Goal: Answer question/provide support: Share knowledge or assist other users

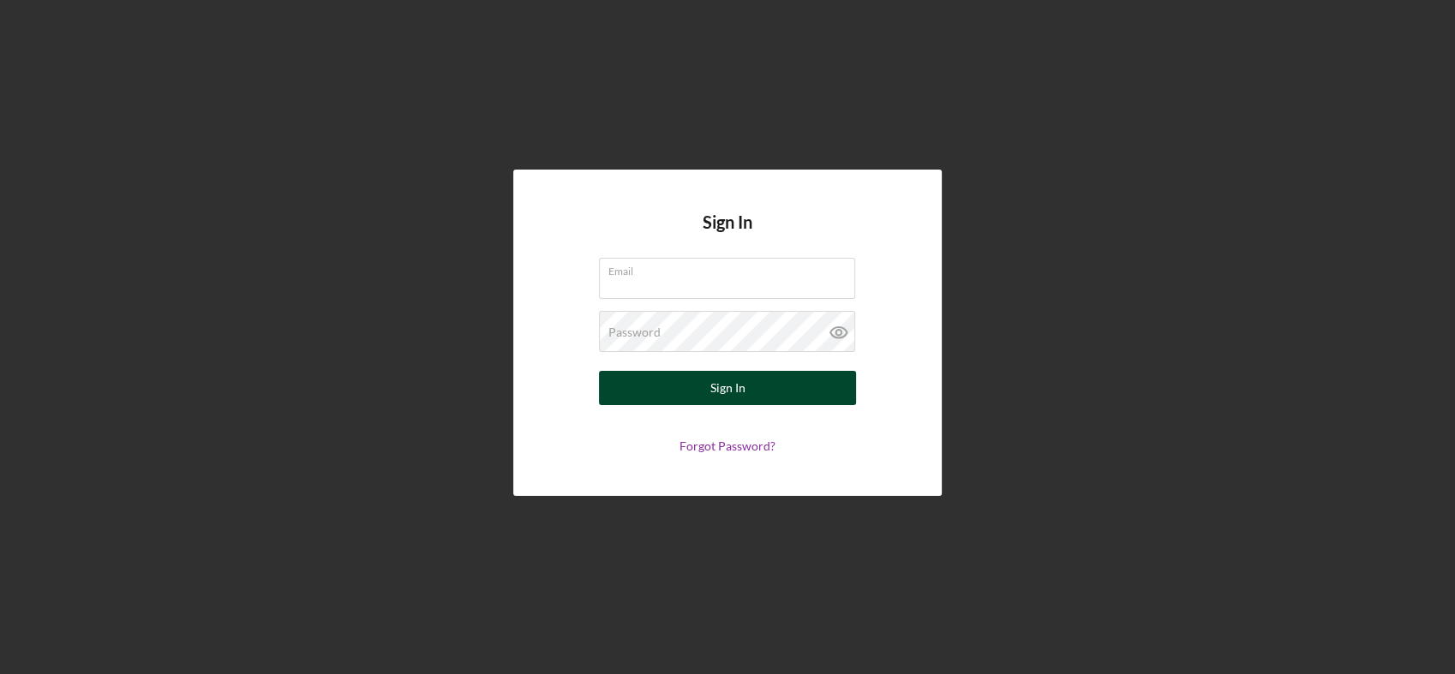
type input "[EMAIL_ADDRESS][DOMAIN_NAME]"
click at [723, 389] on div "Sign In" at bounding box center [727, 388] width 35 height 34
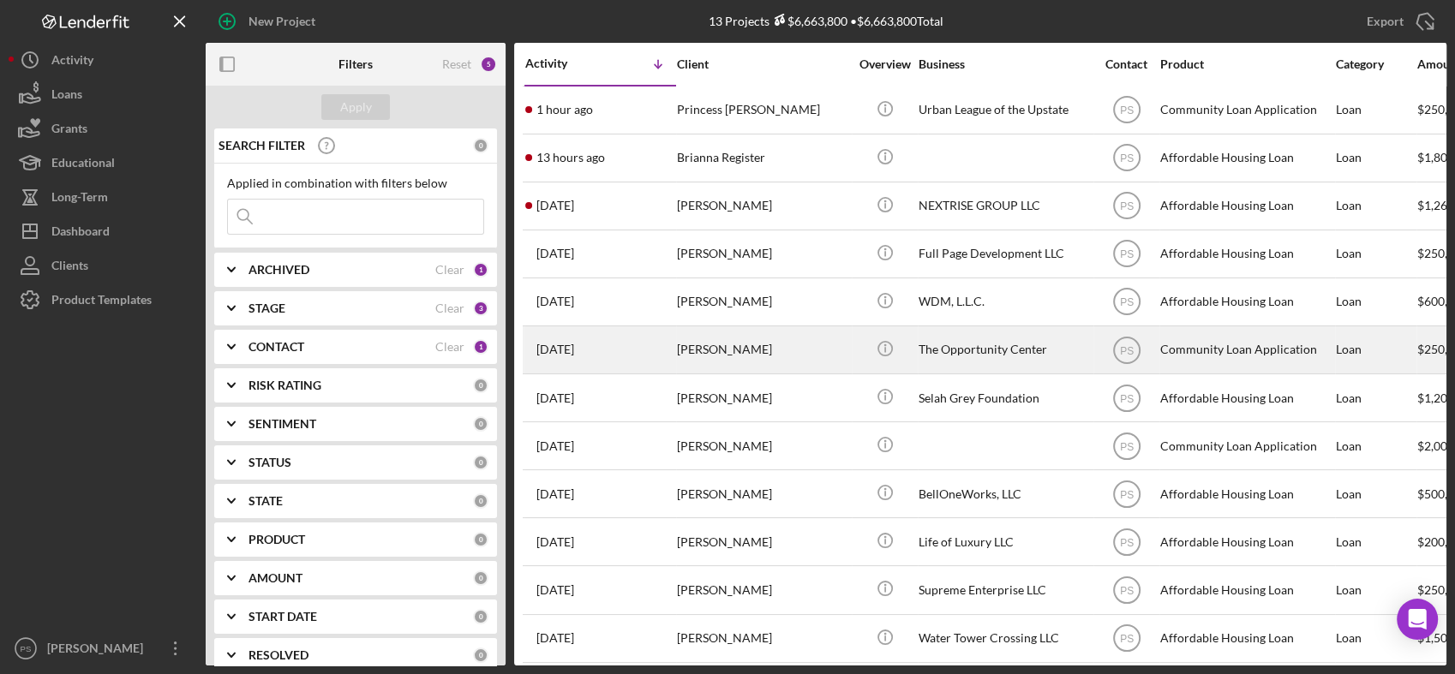
click at [761, 344] on div "[PERSON_NAME]" at bounding box center [762, 349] width 171 height 45
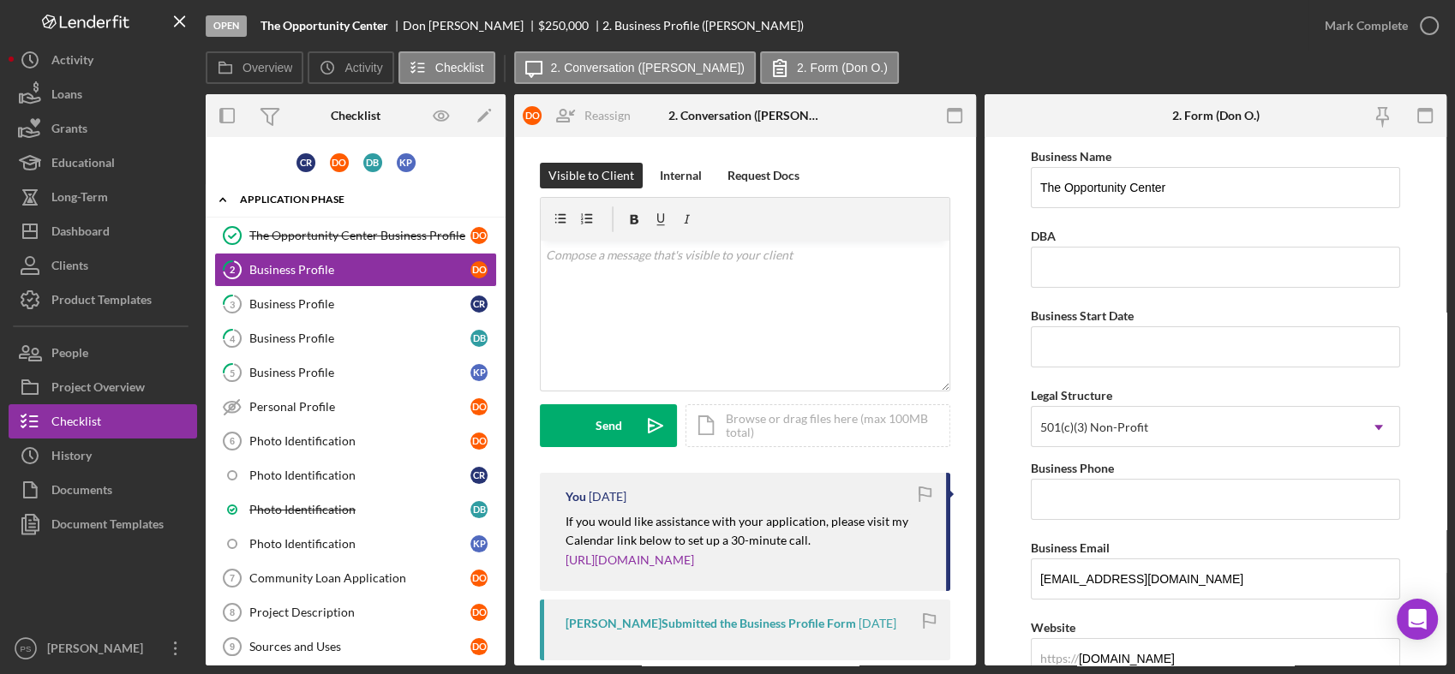
click at [219, 199] on icon "Icon/Expander" at bounding box center [223, 199] width 34 height 34
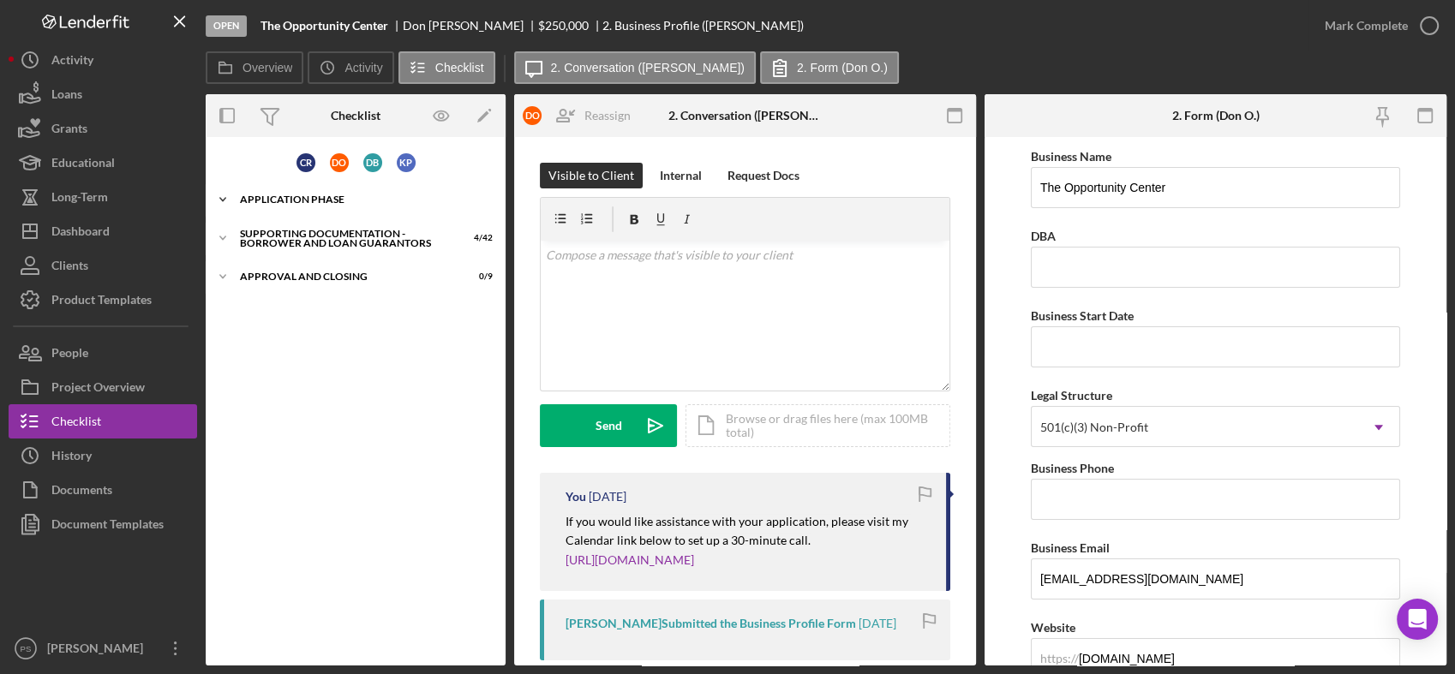
click at [226, 199] on icon "Icon/Expander" at bounding box center [223, 199] width 34 height 34
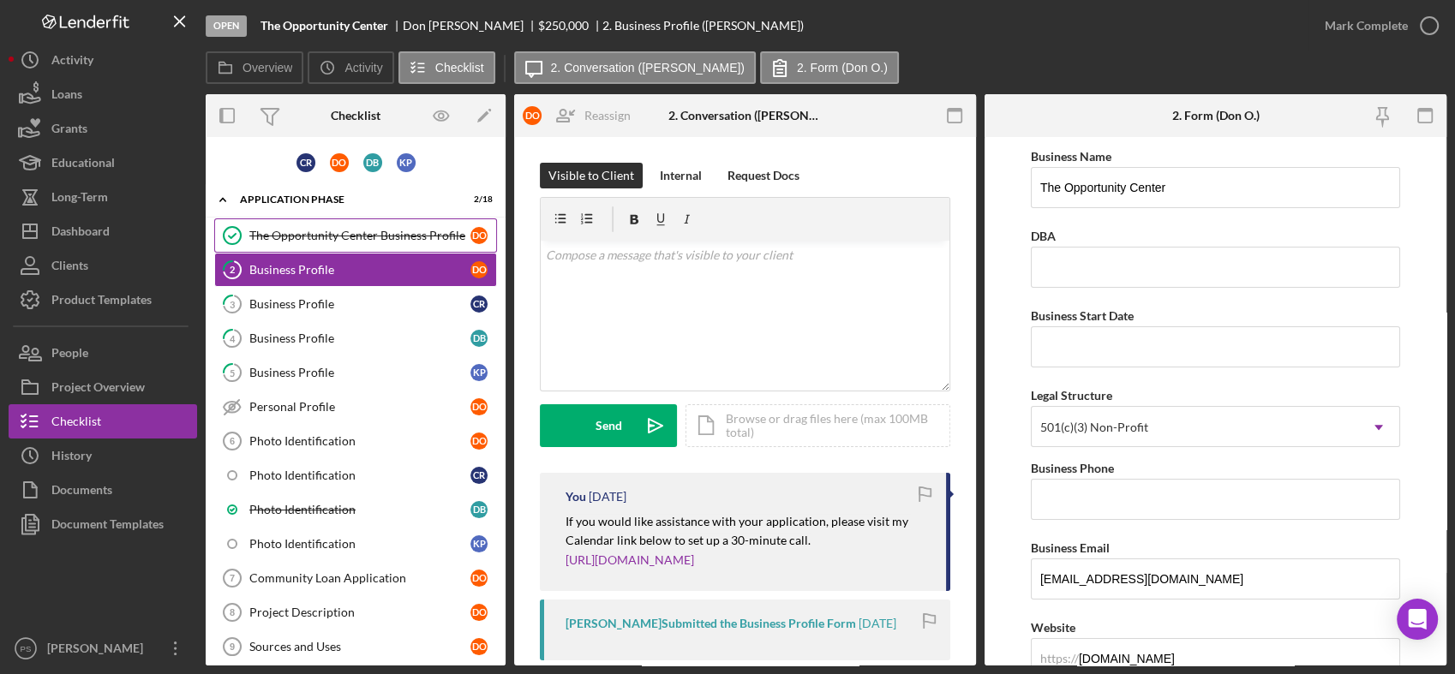
click at [384, 241] on div "The Opportunity Center Business Profile" at bounding box center [359, 236] width 221 height 14
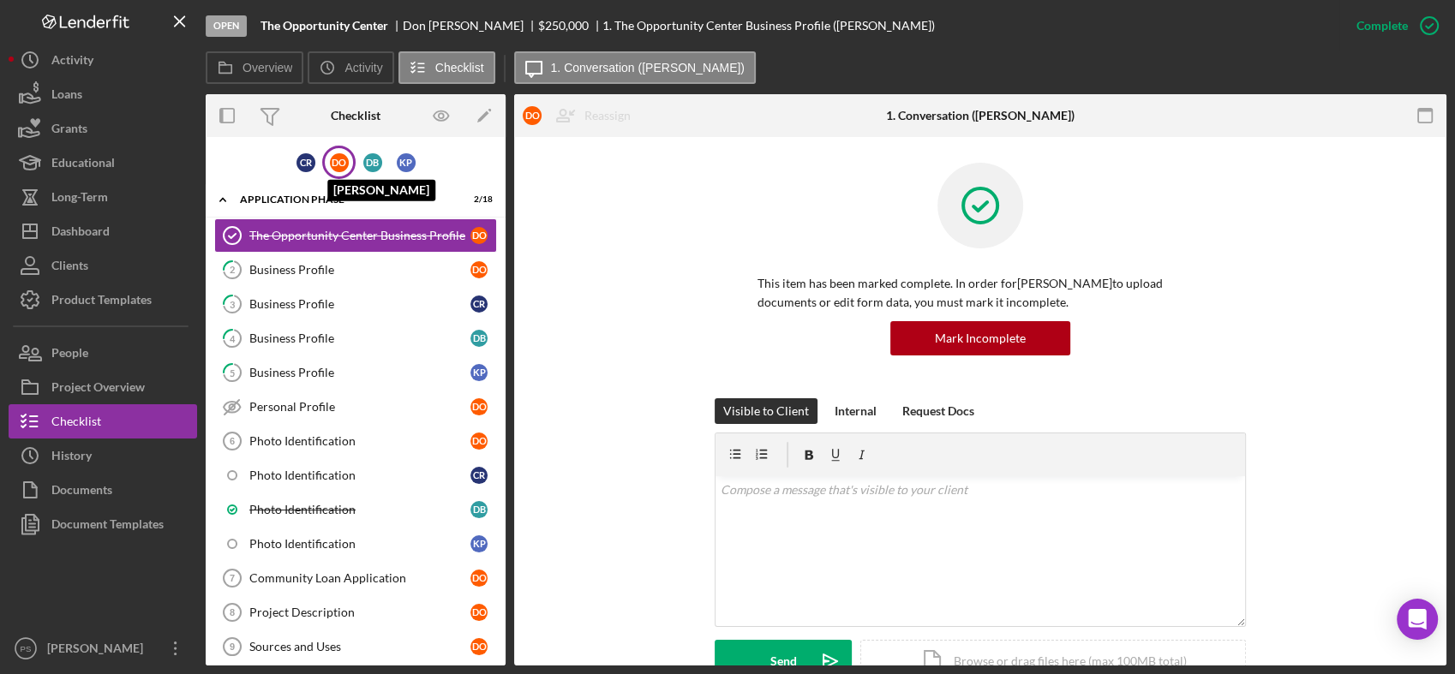
click at [342, 163] on div "D O" at bounding box center [339, 162] width 19 height 19
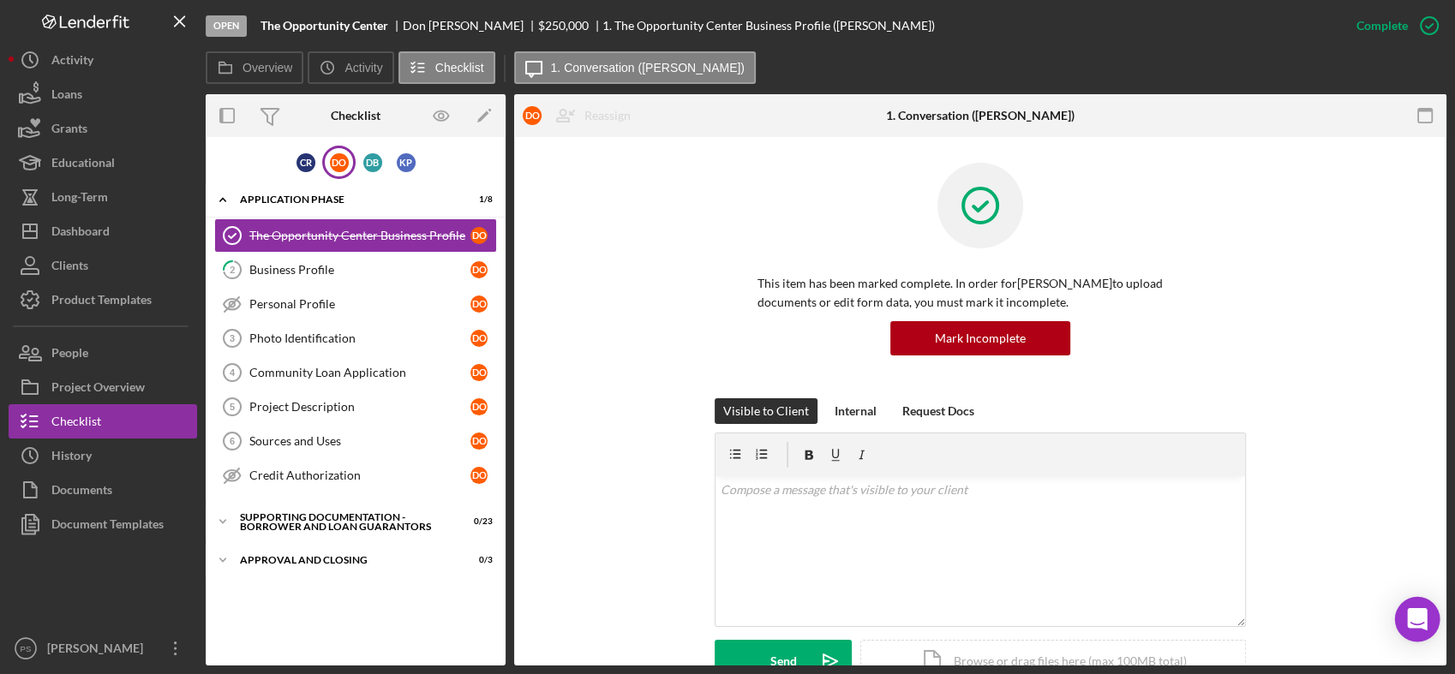
click at [1424, 615] on icon "Open Intercom Messenger" at bounding box center [1417, 619] width 20 height 22
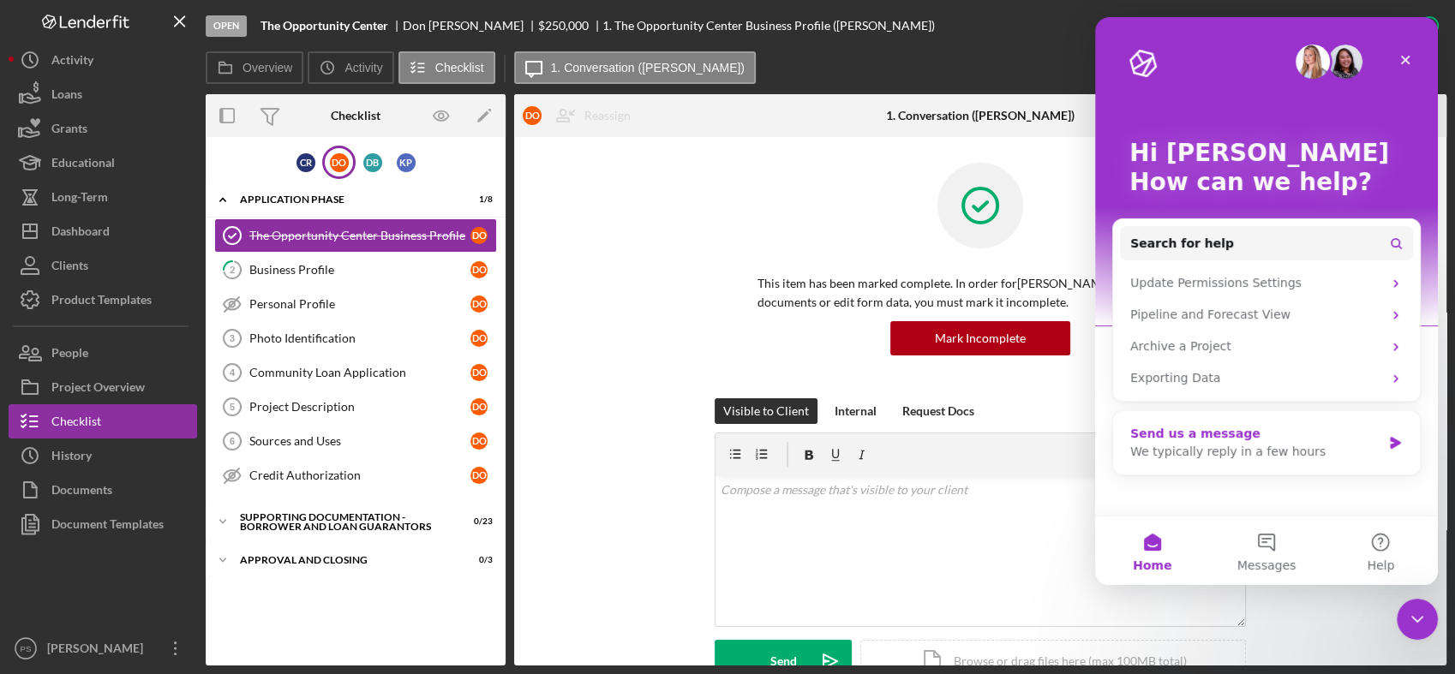
click at [1228, 438] on div "Send us a message" at bounding box center [1255, 434] width 251 height 18
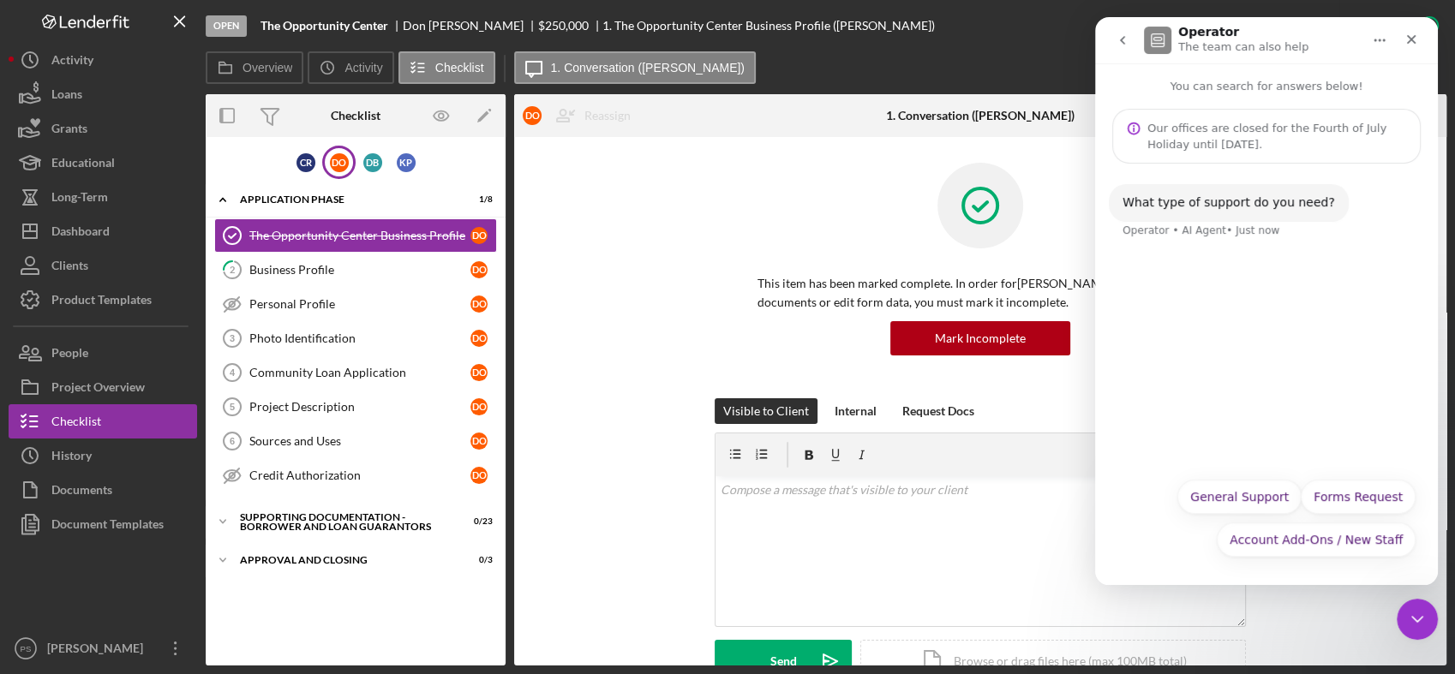
click at [1256, 487] on button "General Support" at bounding box center [1239, 497] width 124 height 34
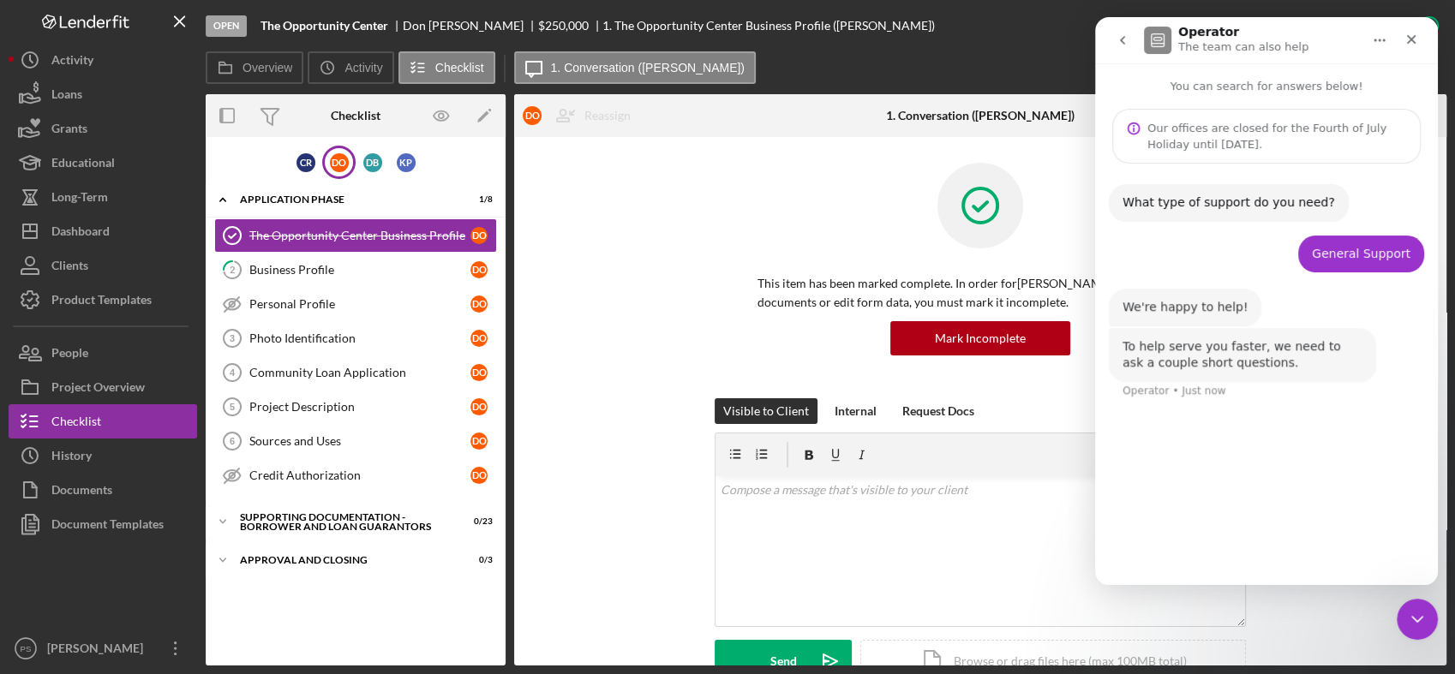
click at [1121, 42] on icon "go back" at bounding box center [1122, 40] width 14 height 14
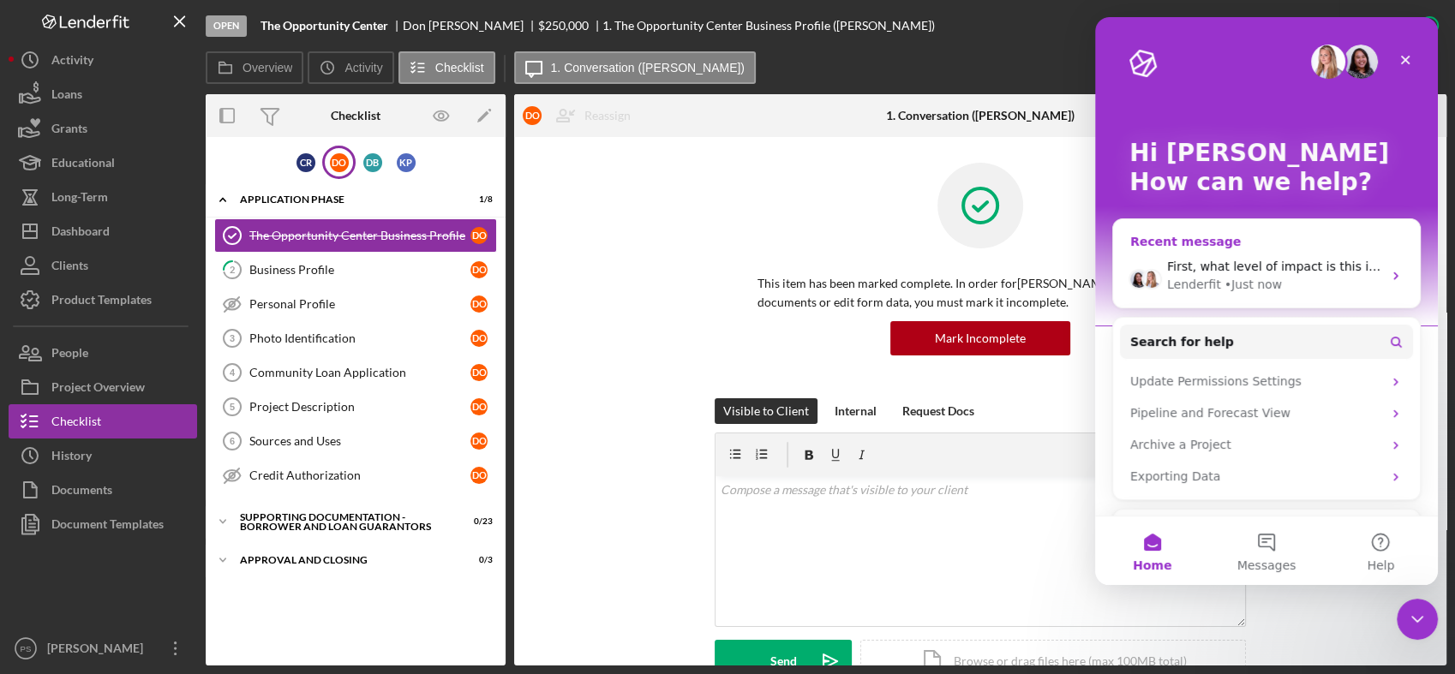
click at [1304, 272] on span "First, what level of impact is this issue having for you and/or your team?" at bounding box center [1384, 267] width 434 height 14
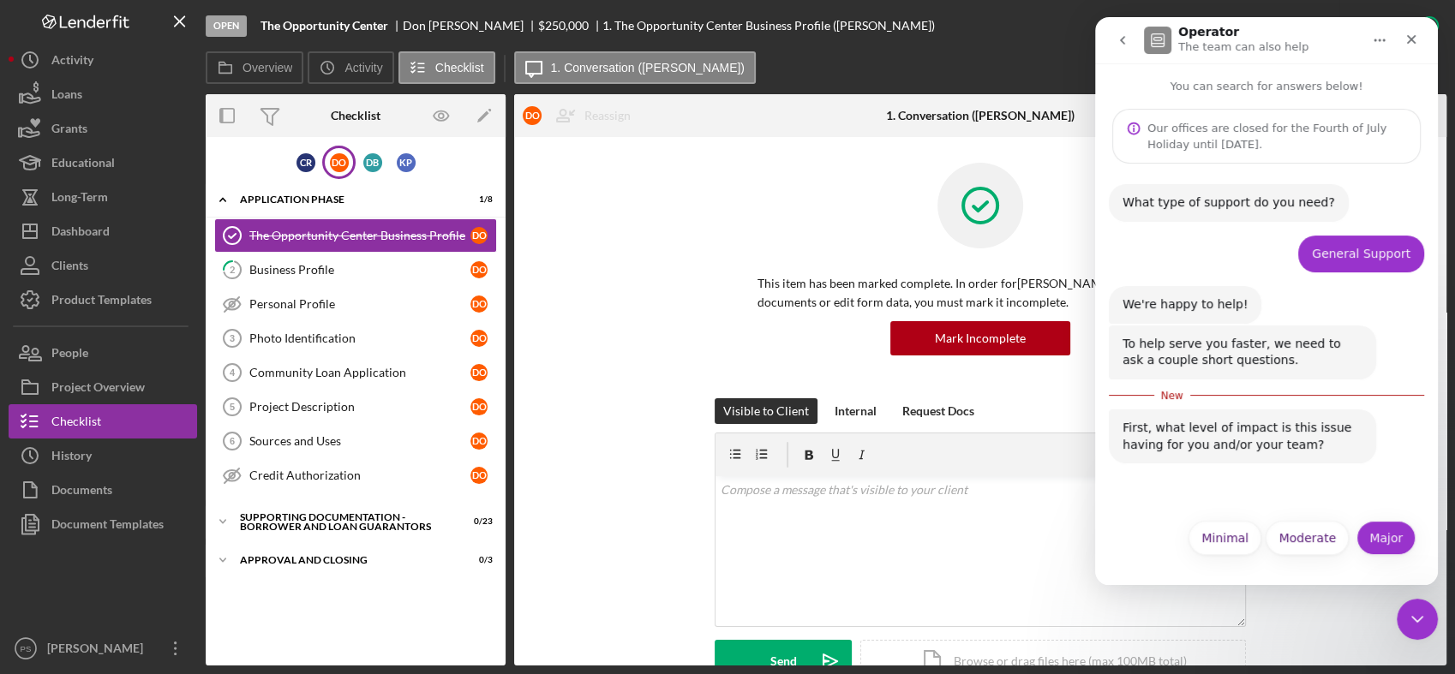
click at [1399, 533] on button "Major" at bounding box center [1385, 538] width 59 height 34
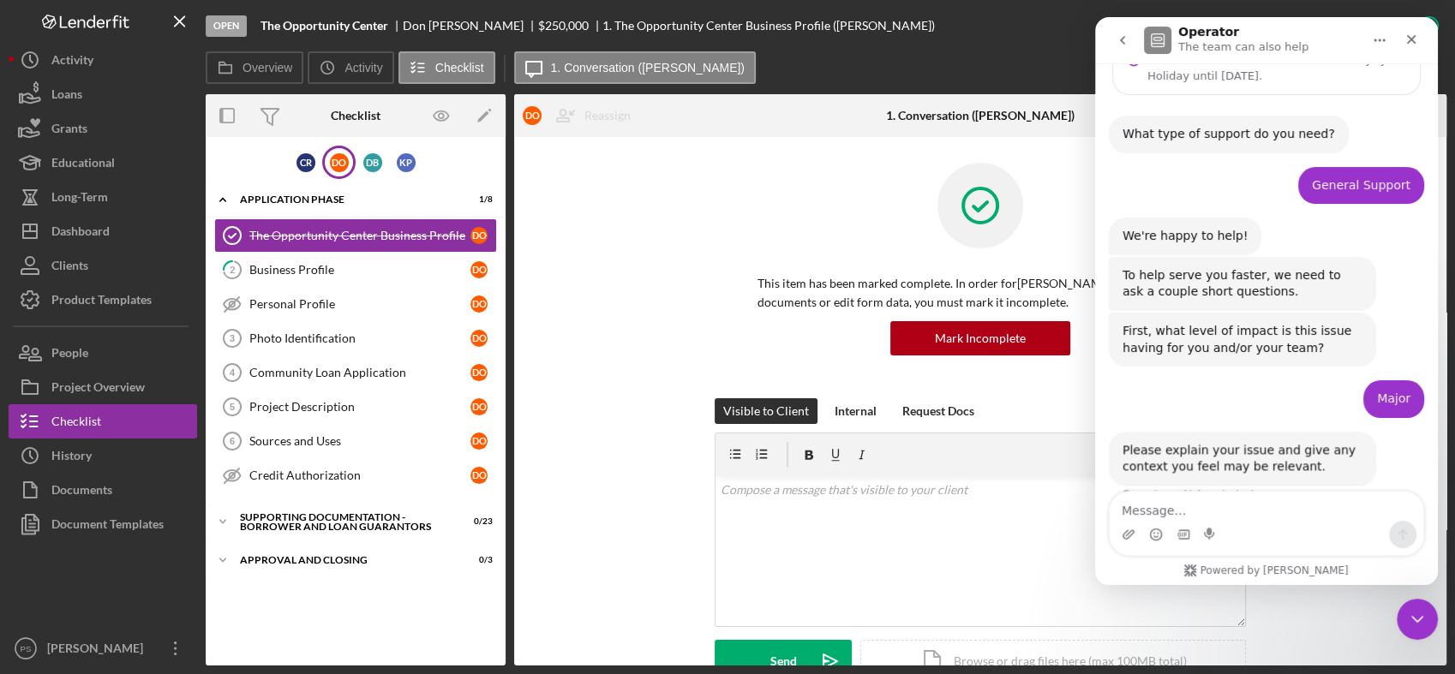
scroll to position [98, 0]
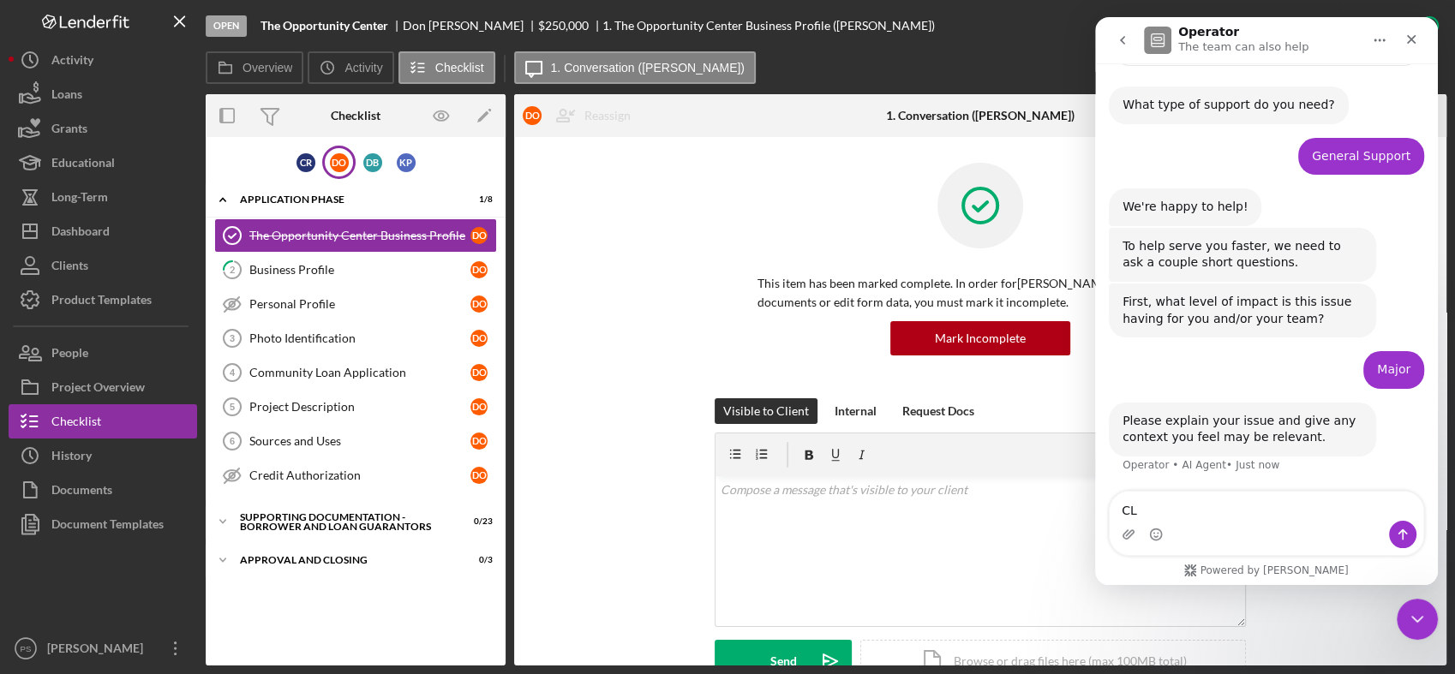
type textarea "C"
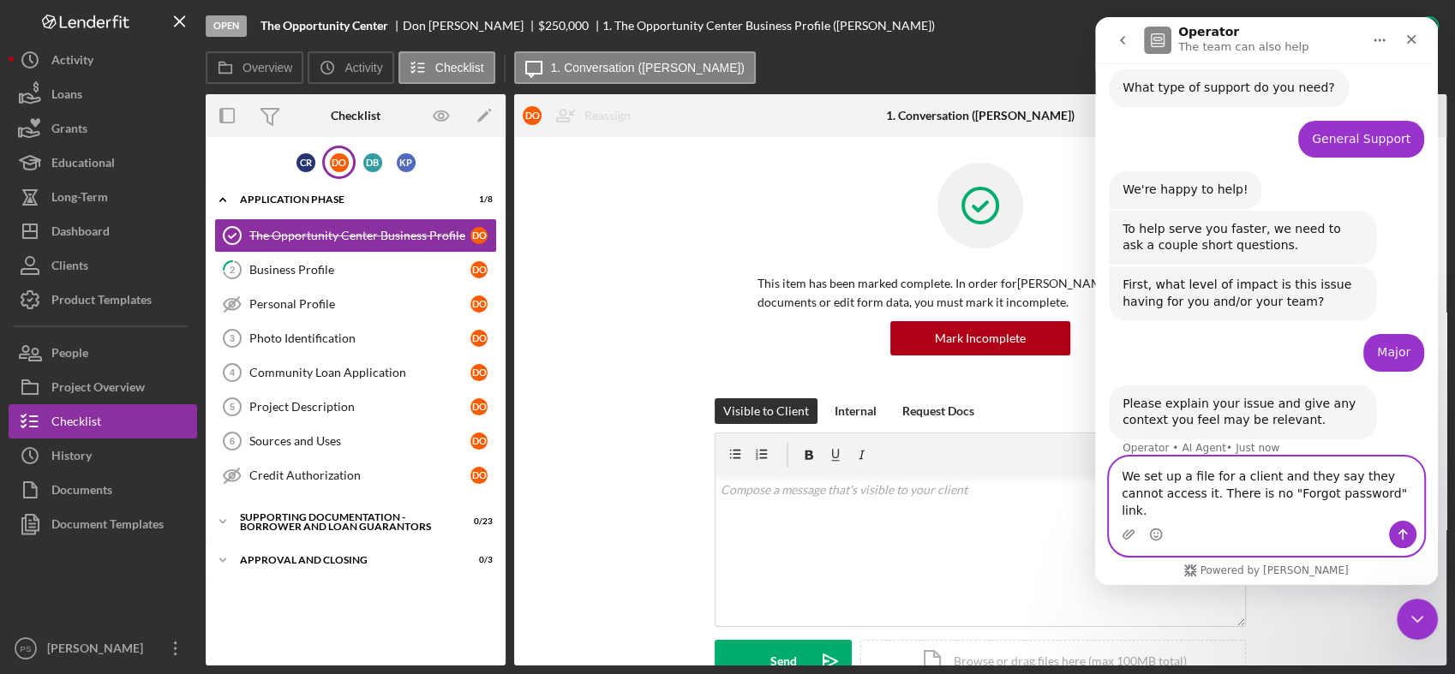
click at [1373, 508] on textarea "We set up a file for a client and they say they cannot access it. There is no "…" at bounding box center [1266, 489] width 314 height 63
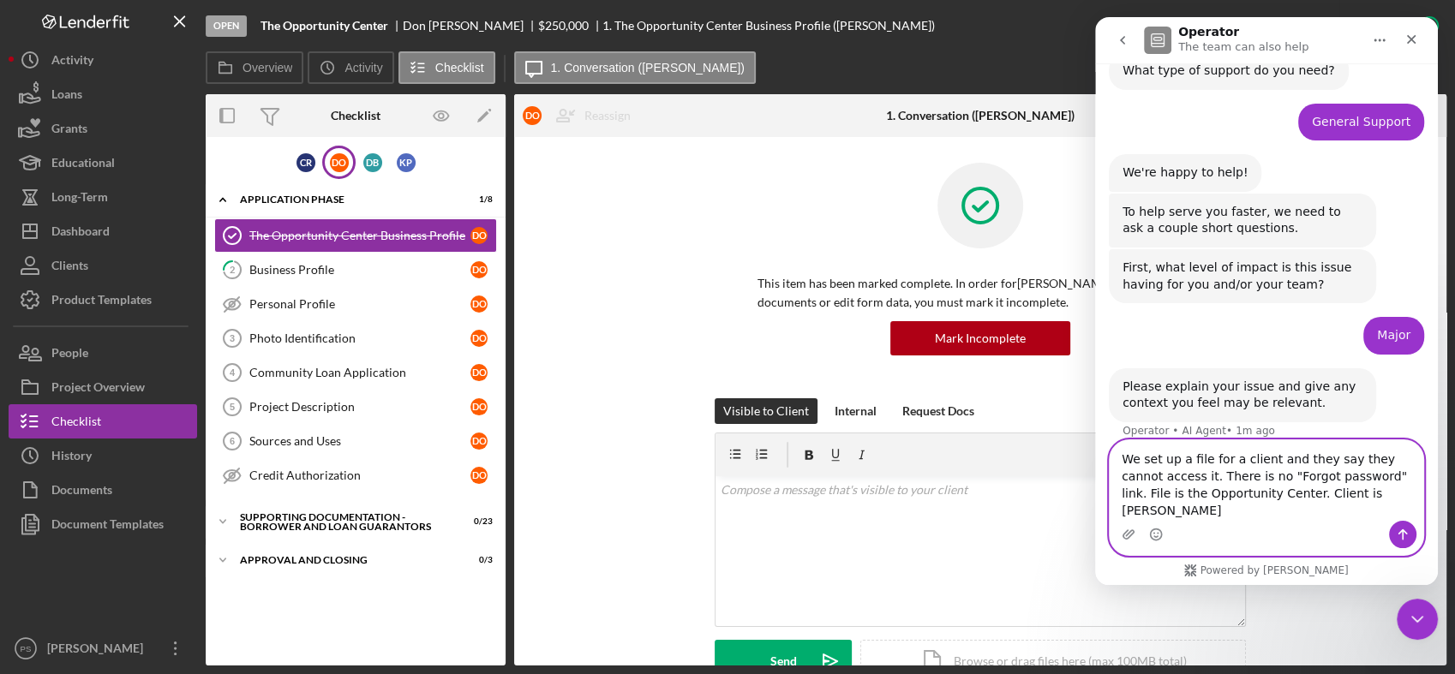
type textarea "We set up a file for a client and they say they cannot access it. There is no "…"
click at [1403, 531] on icon "Send a message…" at bounding box center [1402, 534] width 9 height 11
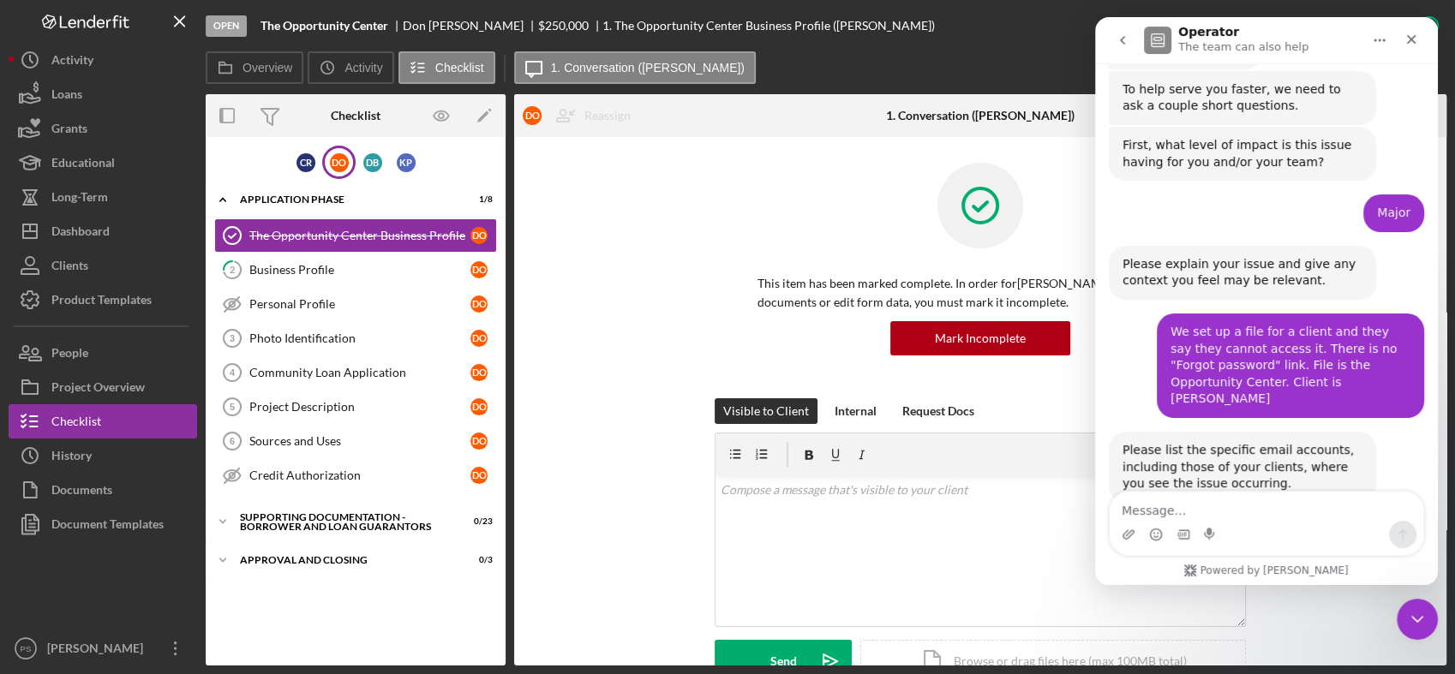
scroll to position [284, 0]
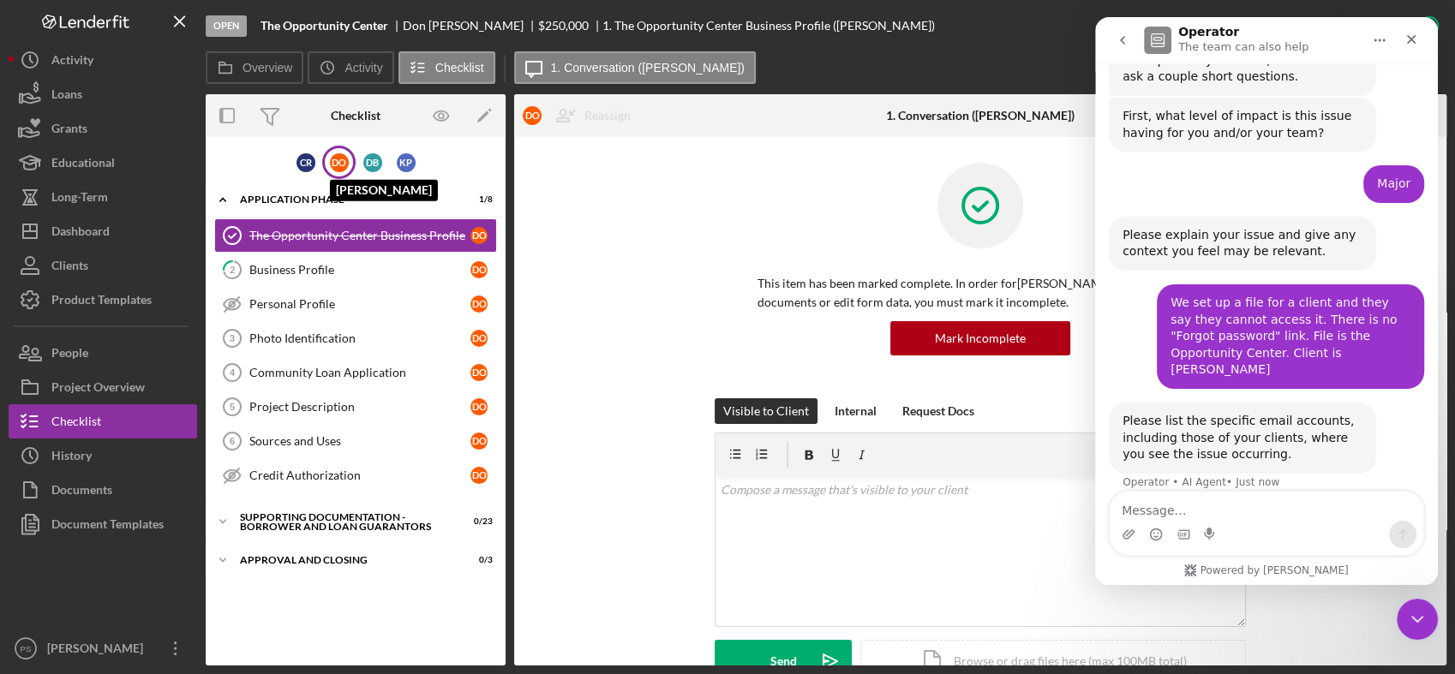
click at [342, 160] on div "D O" at bounding box center [339, 162] width 19 height 19
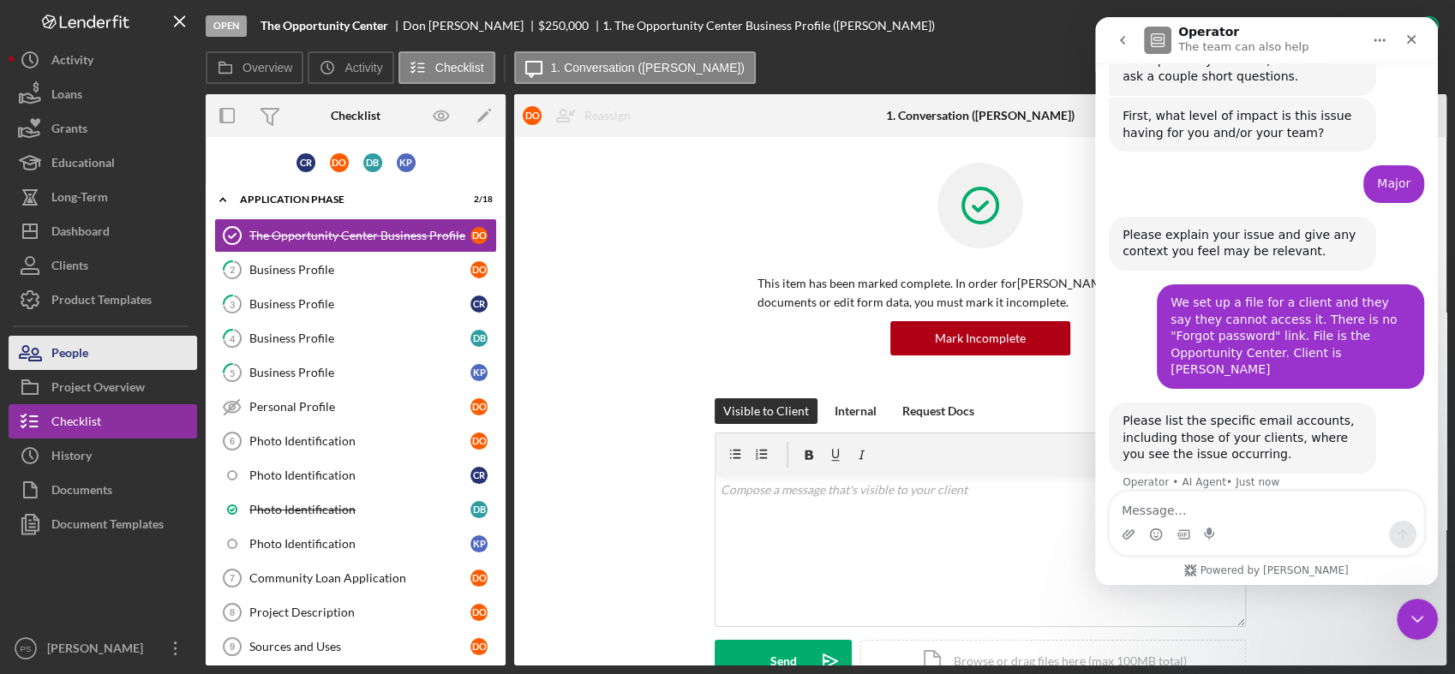
click at [119, 351] on button "People" at bounding box center [103, 353] width 188 height 34
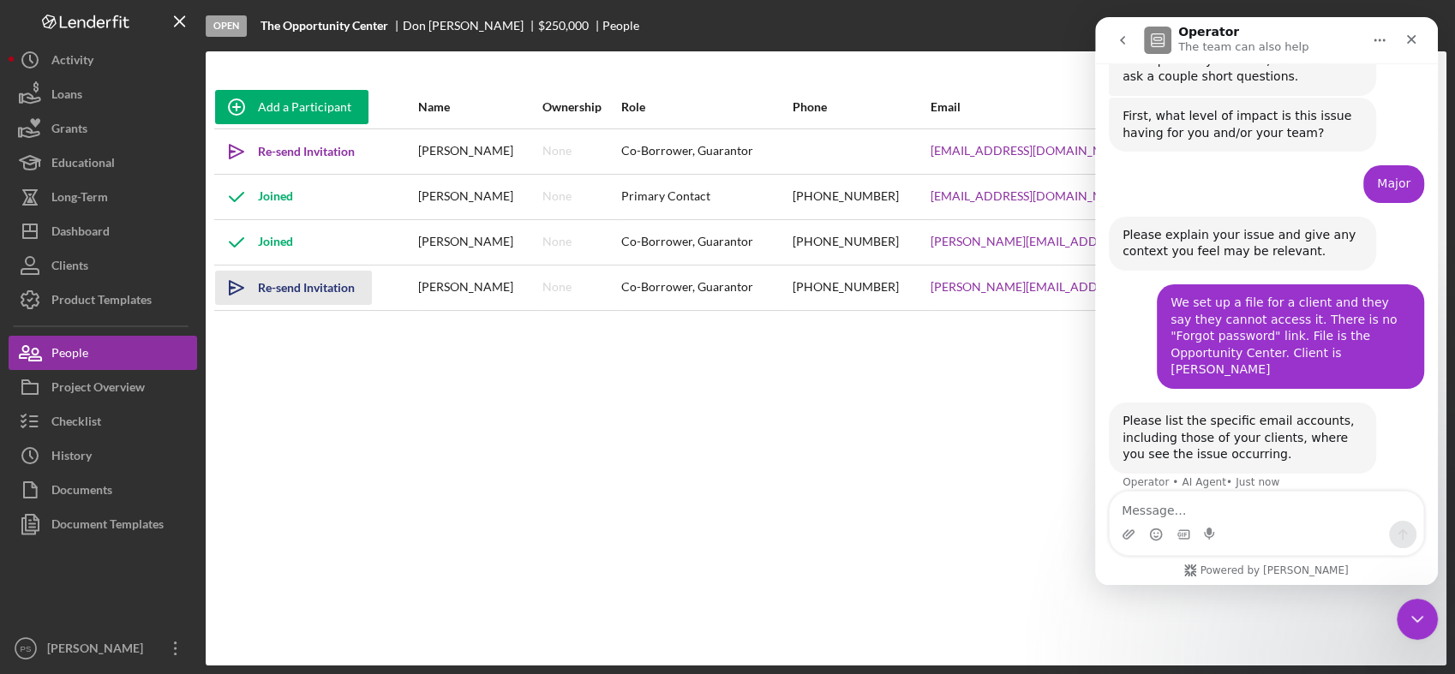
click at [234, 289] on icon "Icon/icon-invite-send" at bounding box center [236, 287] width 43 height 43
click at [233, 149] on icon "Icon/icon-invite-send" at bounding box center [236, 151] width 43 height 43
drag, startPoint x: 1049, startPoint y: 194, endPoint x: 850, endPoint y: 380, distance: 271.6
click at [849, 380] on div "Add a Participant Name Ownership Role Phone Email Checklist Actions Icon/icon-i…" at bounding box center [826, 359] width 1241 height 546
drag, startPoint x: 1277, startPoint y: 29, endPoint x: 955, endPoint y: 70, distance: 324.8
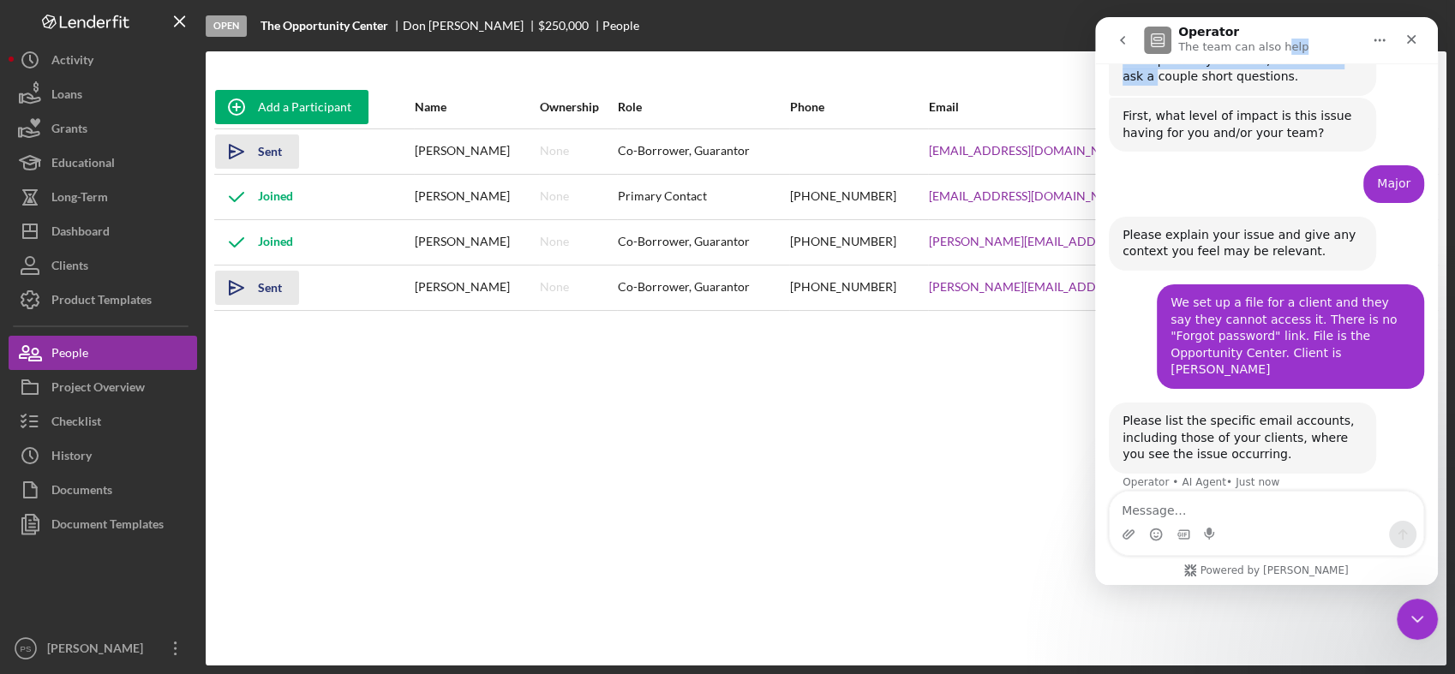
click at [1095, 70] on html "Operator The team can also help You can search for answers below! Our offices a…" at bounding box center [1266, 301] width 343 height 568
drag, startPoint x: -140, startPoint y: 53, endPoint x: 1050, endPoint y: 197, distance: 1198.7
click at [1050, 197] on link "[EMAIL_ADDRESS][DOMAIN_NAME]" at bounding box center [1029, 196] width 201 height 14
click at [1199, 501] on textarea "Message…" at bounding box center [1266, 506] width 314 height 29
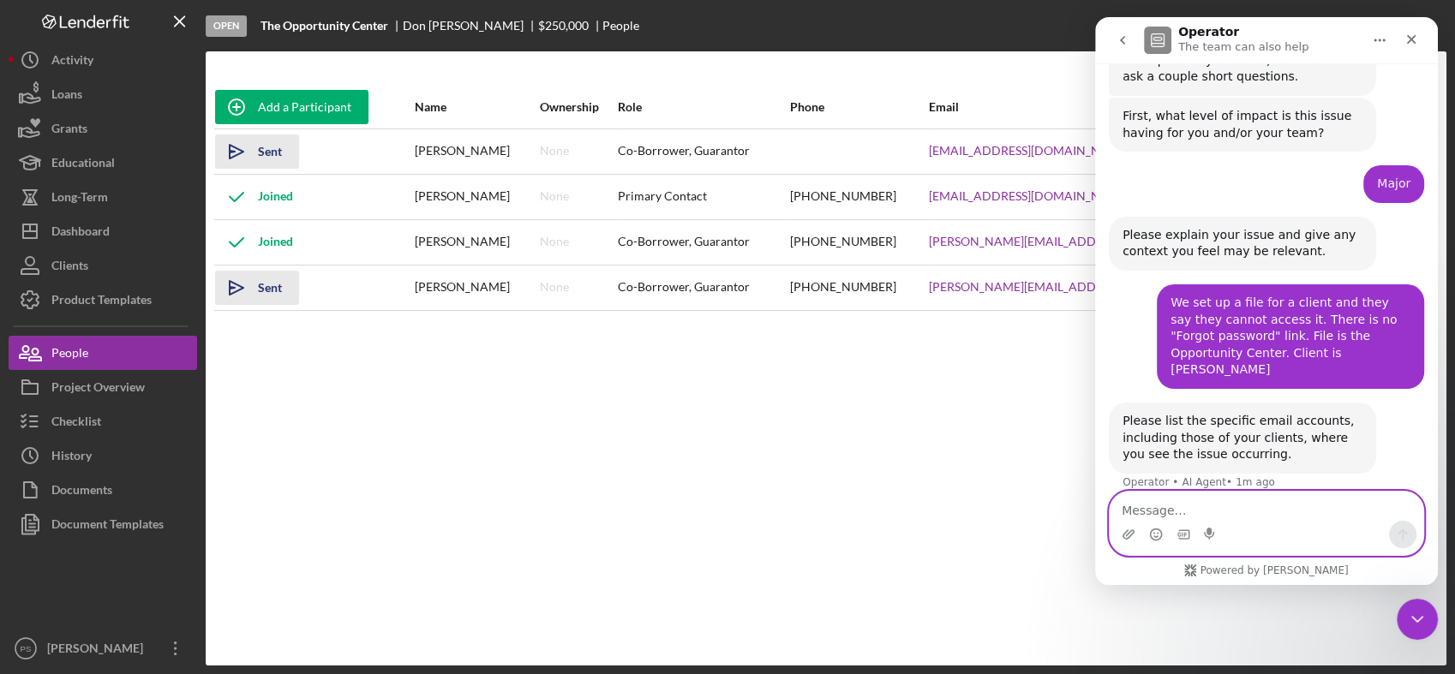
paste textarea ""[PERSON_NAME]" <[EMAIL_ADDRESS][DOMAIN_NAME]>"
type textarea ""[PERSON_NAME]" <[EMAIL_ADDRESS][DOMAIN_NAME]>"
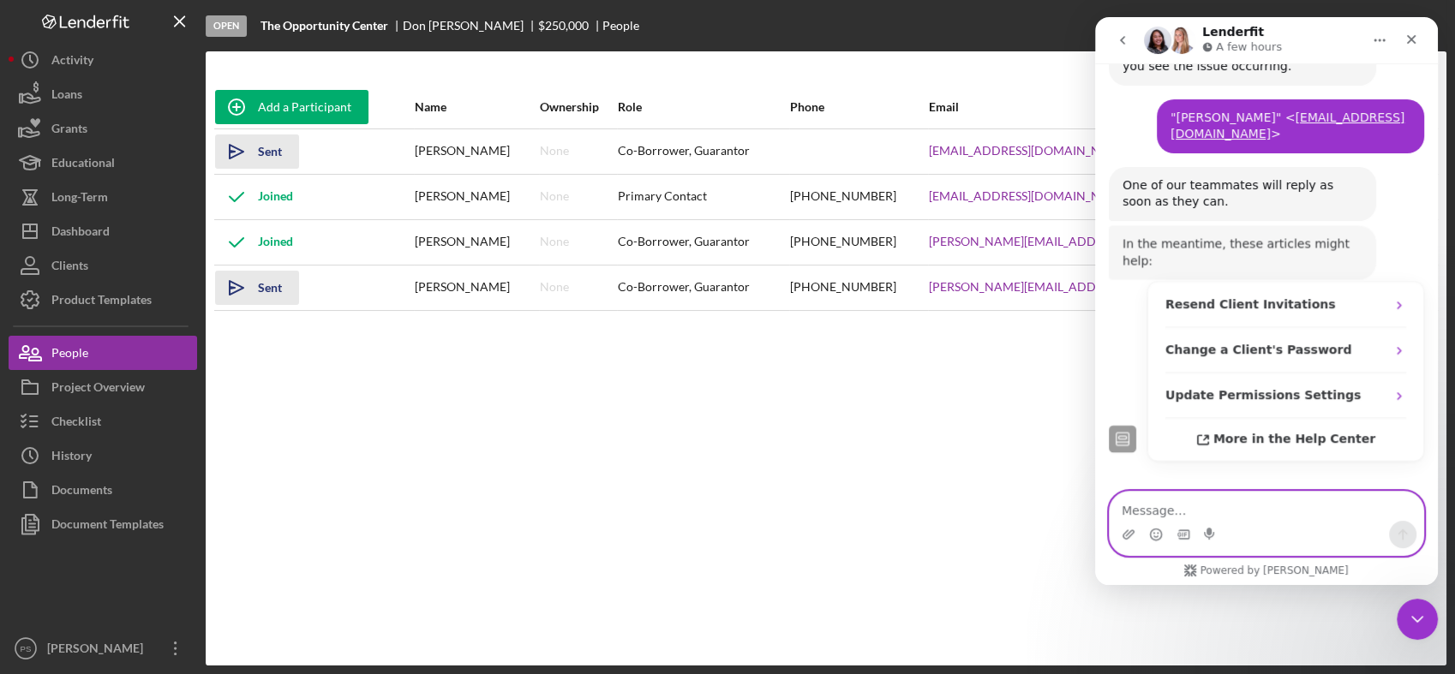
scroll to position [671, 0]
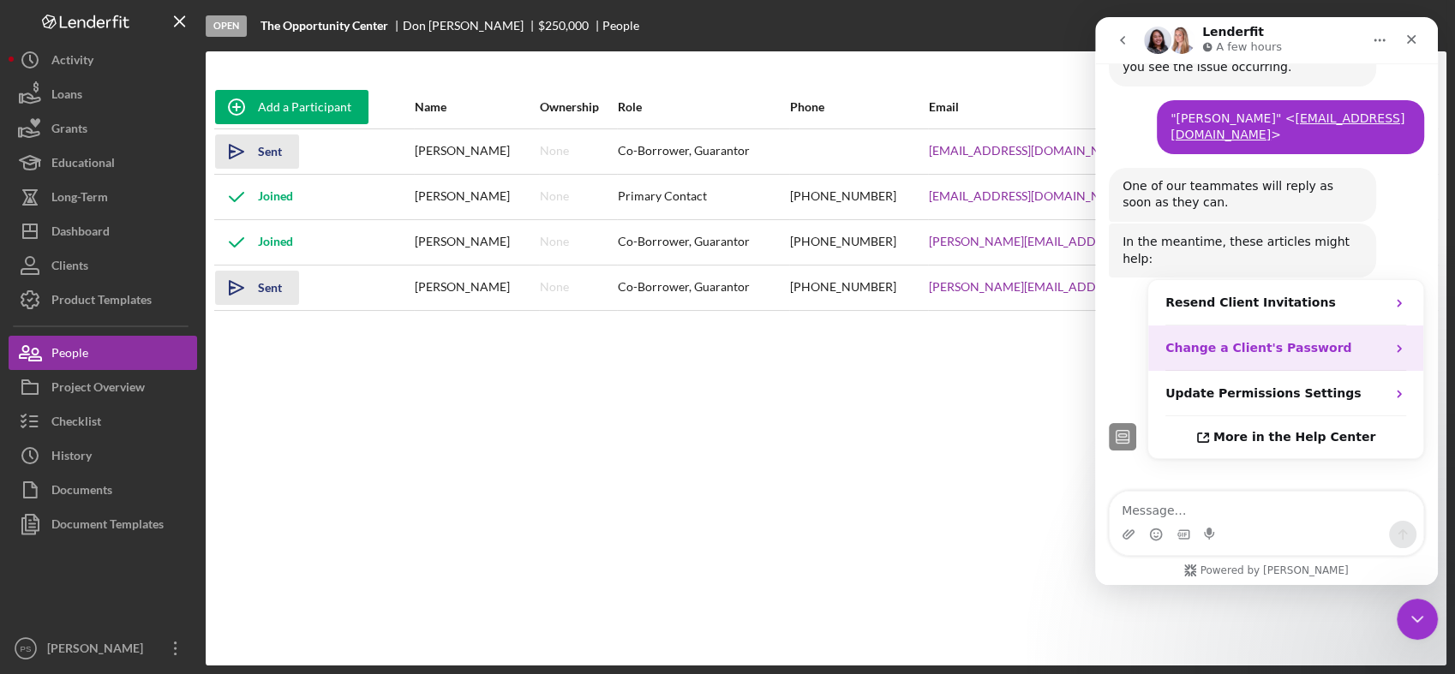
click at [1373, 339] on div "Change a Client's Password" at bounding box center [1275, 348] width 220 height 18
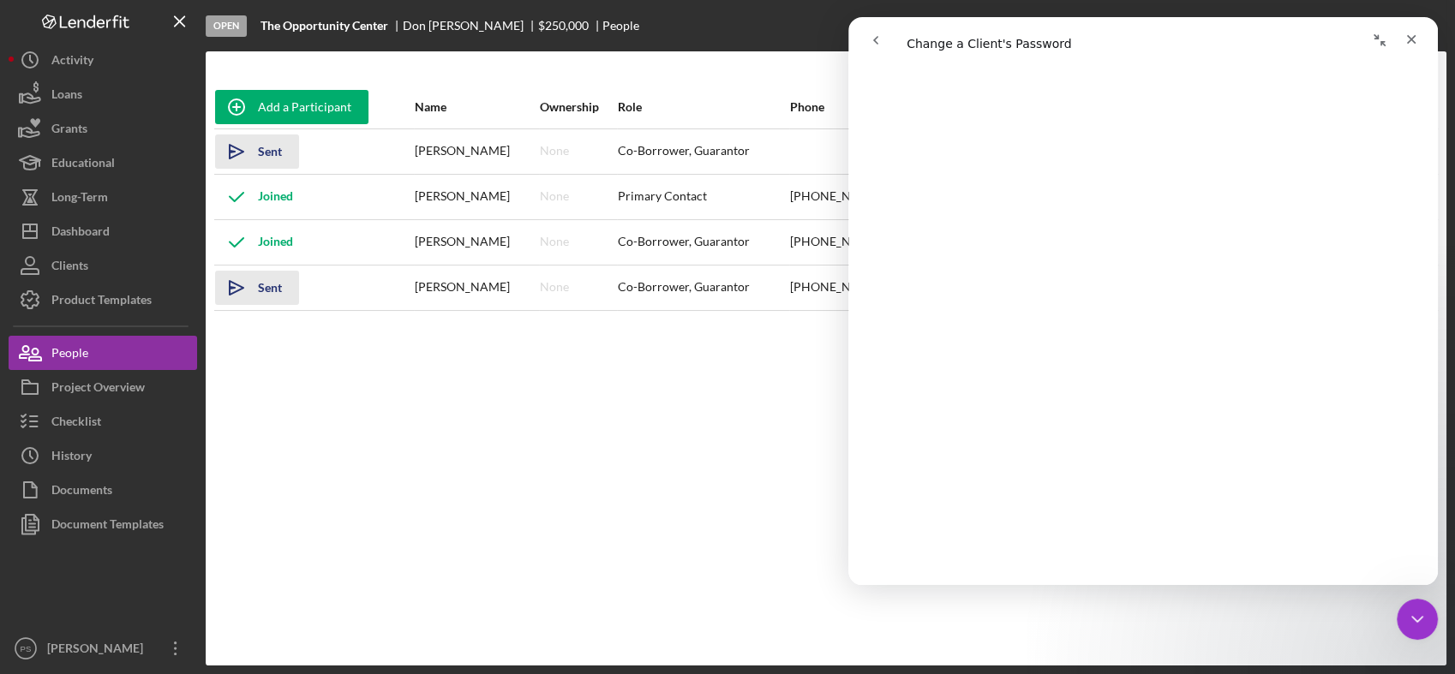
scroll to position [0, 0]
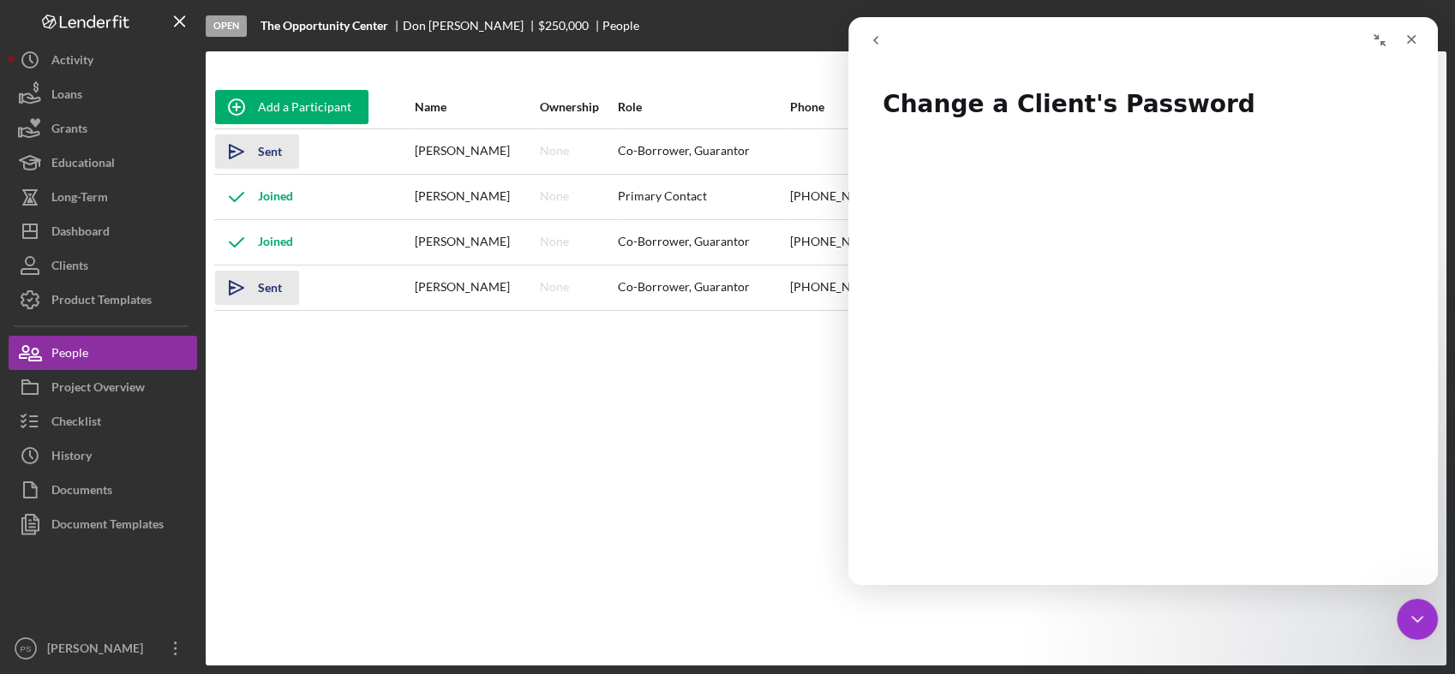
click at [876, 41] on icon "go back" at bounding box center [875, 40] width 5 height 9
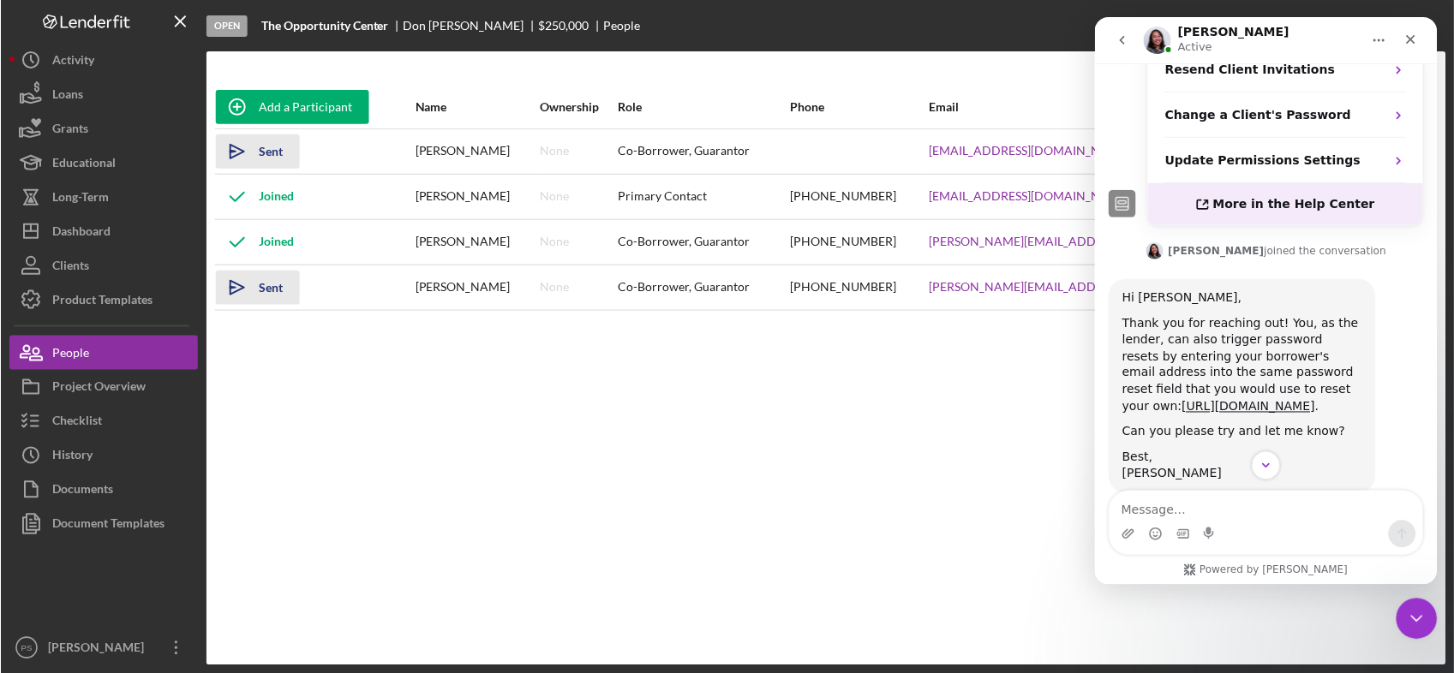
scroll to position [936, 0]
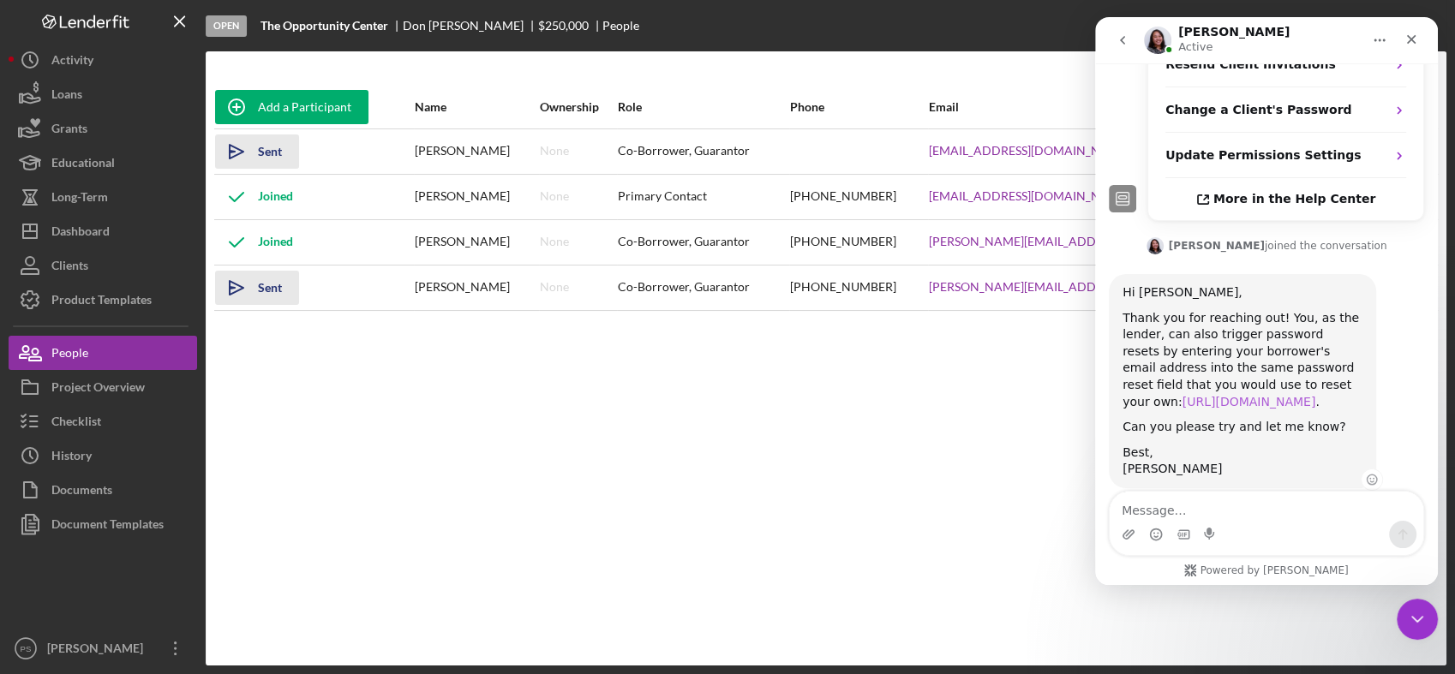
click at [1234, 395] on link "[URL][DOMAIN_NAME]" at bounding box center [1249, 402] width 134 height 14
click at [1347, 419] on div "Can you please try and let me know?" at bounding box center [1242, 427] width 240 height 17
click at [1289, 395] on link "[URL][DOMAIN_NAME]" at bounding box center [1249, 402] width 134 height 14
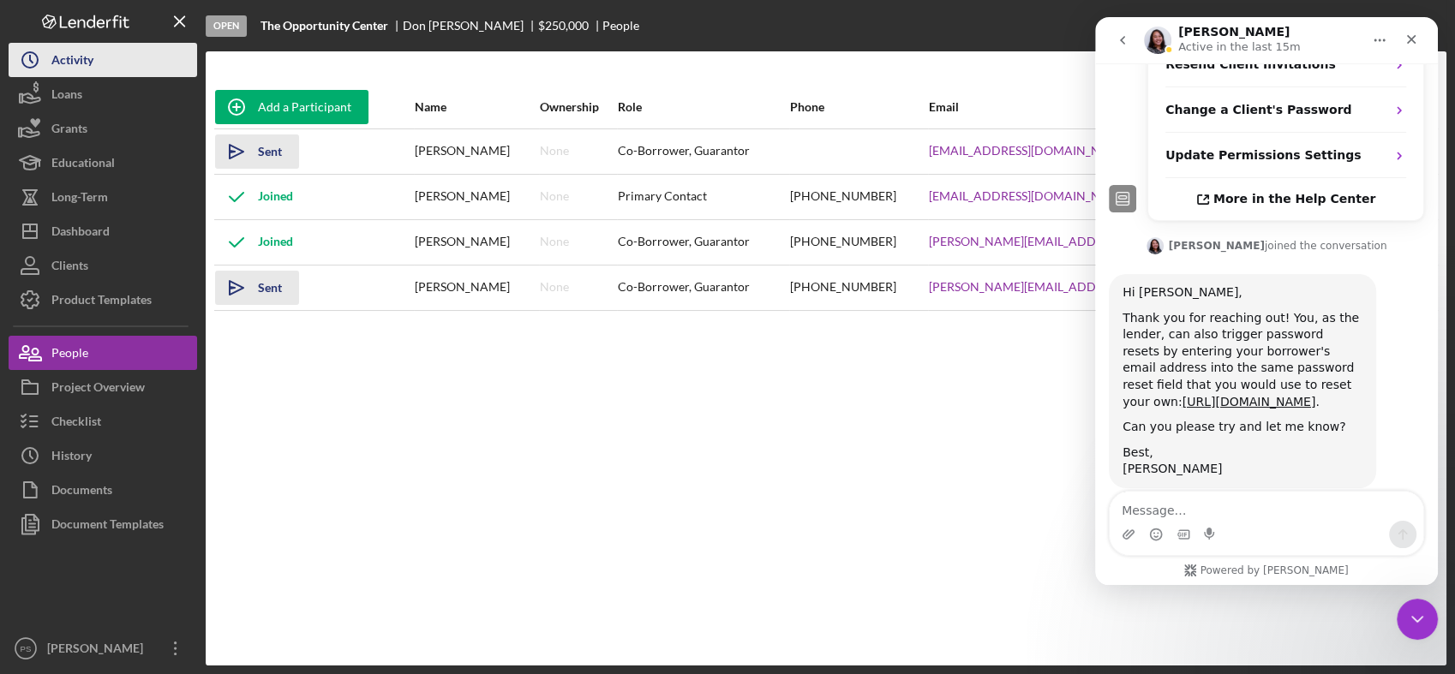
click at [81, 69] on div "Activity" at bounding box center [72, 62] width 42 height 39
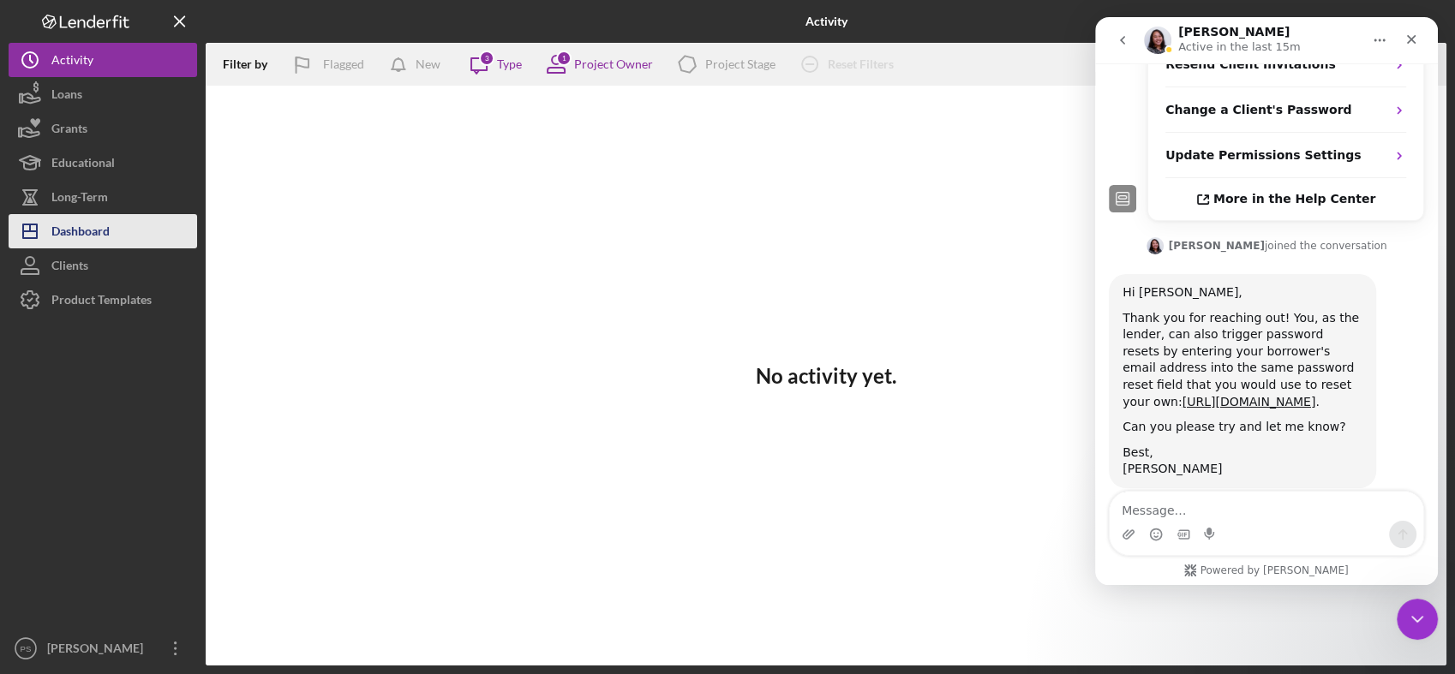
click at [99, 228] on div "Dashboard" at bounding box center [80, 233] width 58 height 39
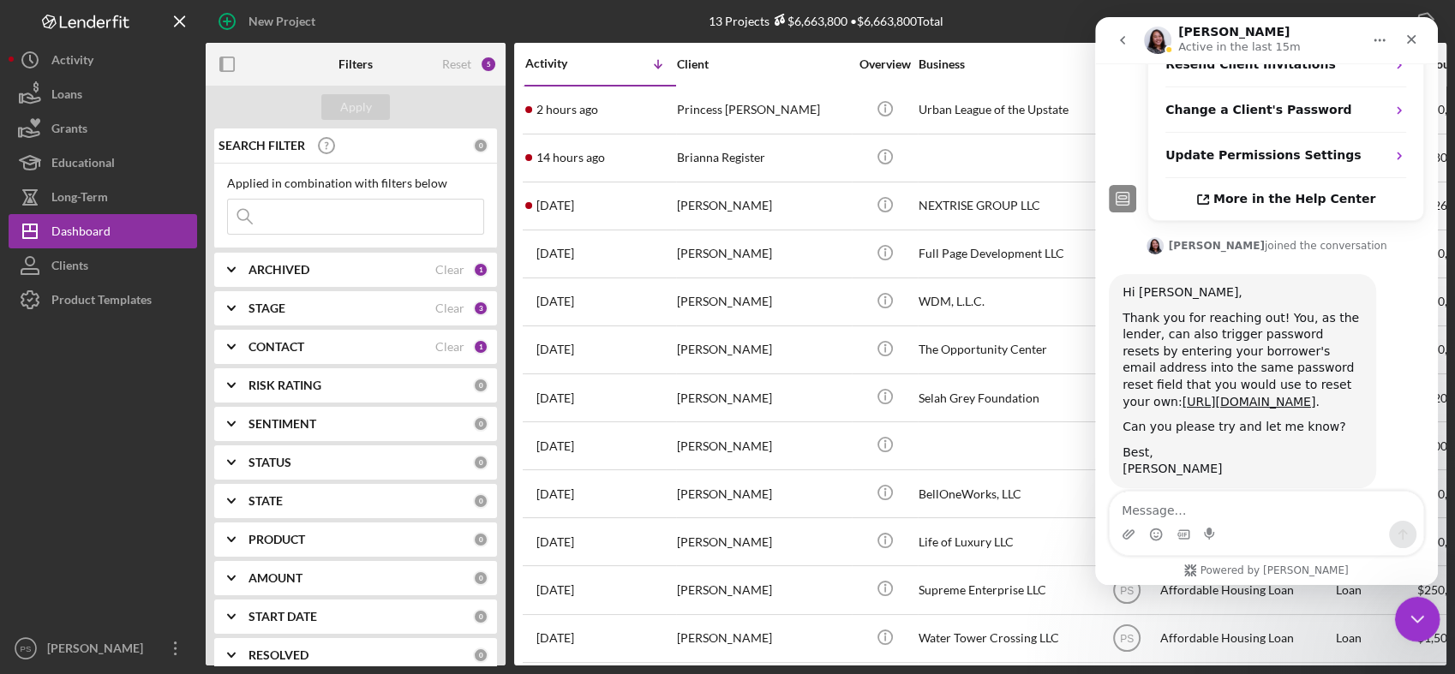
click at [1420, 613] on icon "Close Intercom Messenger" at bounding box center [1414, 617] width 21 height 21
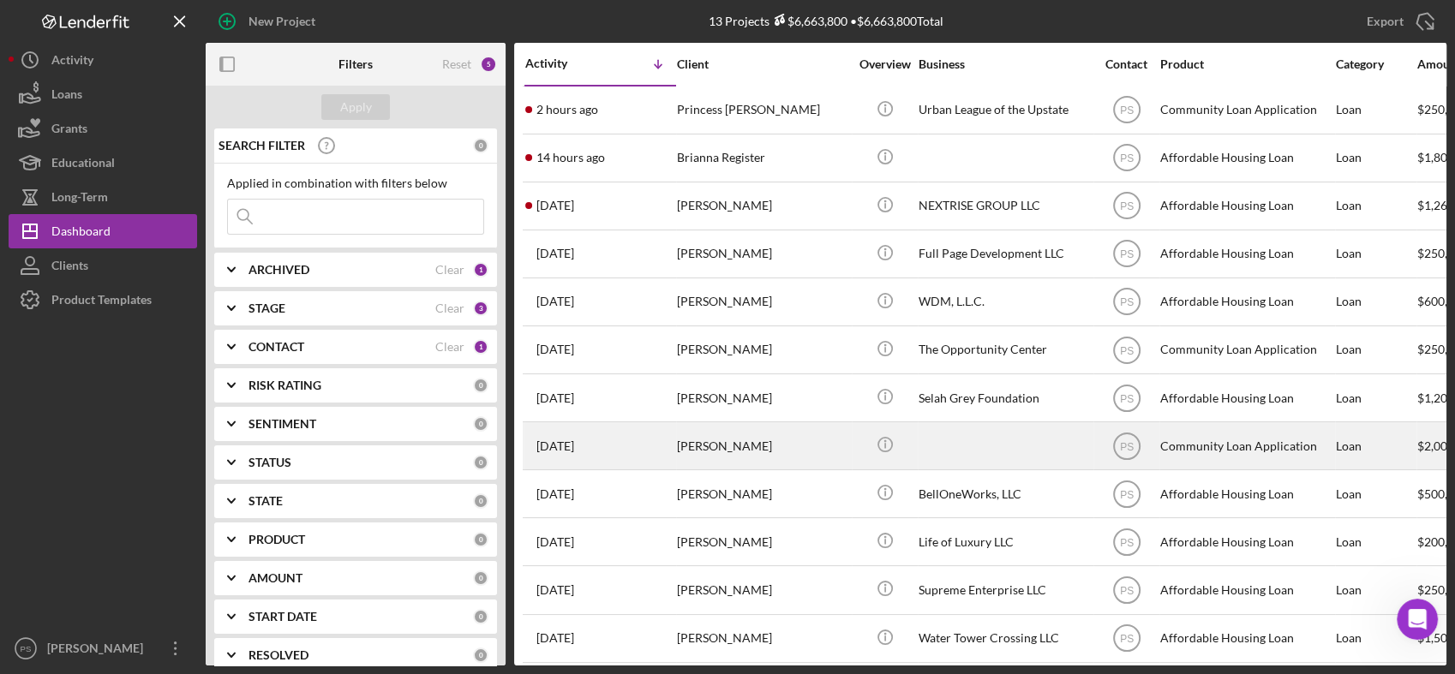
scroll to position [907, 0]
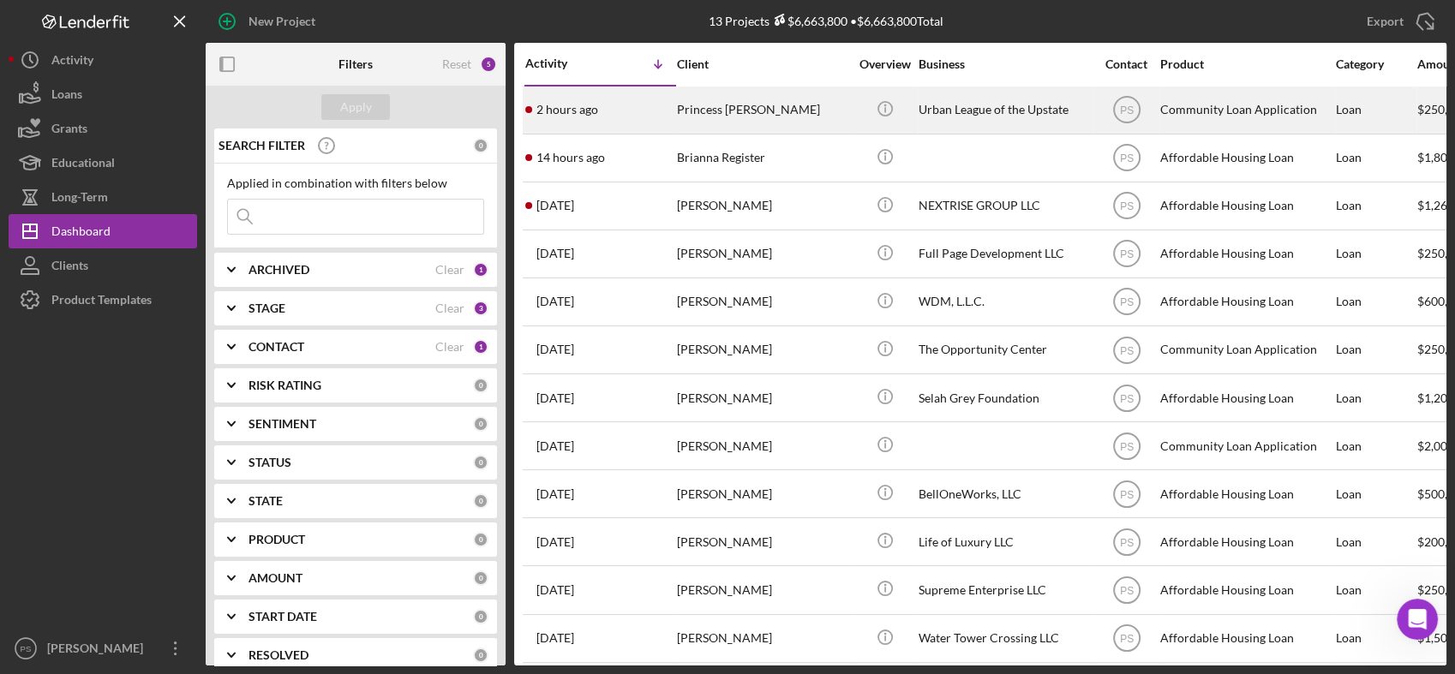
click at [595, 105] on time "2 hours ago" at bounding box center [567, 110] width 62 height 14
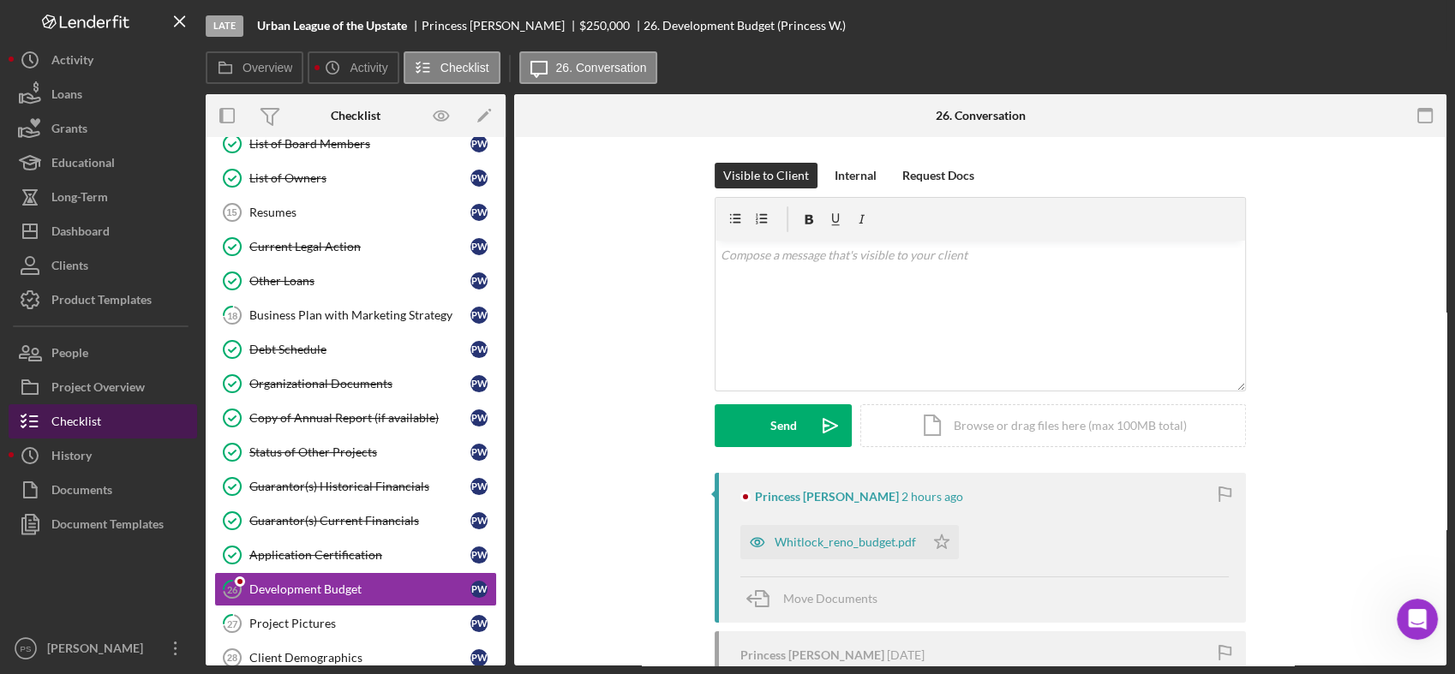
scroll to position [357, 0]
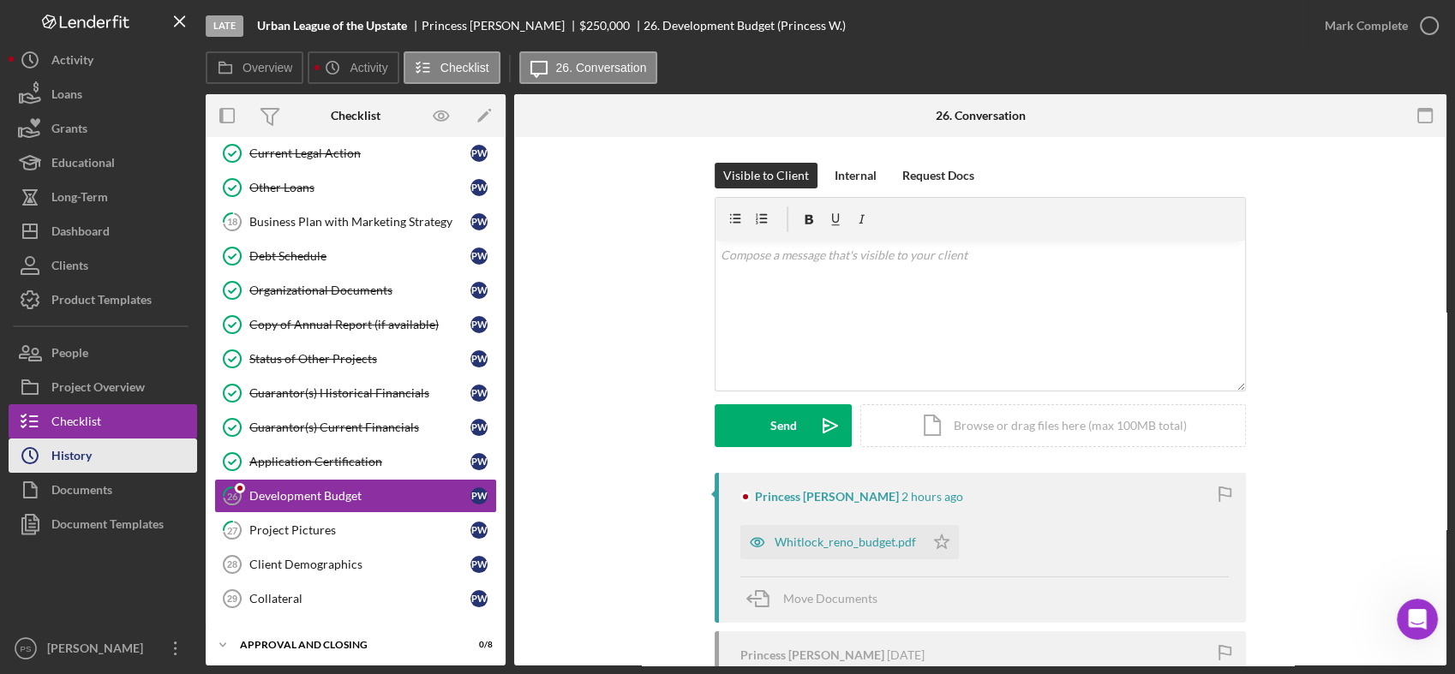
click at [78, 454] on div "History" at bounding box center [71, 458] width 40 height 39
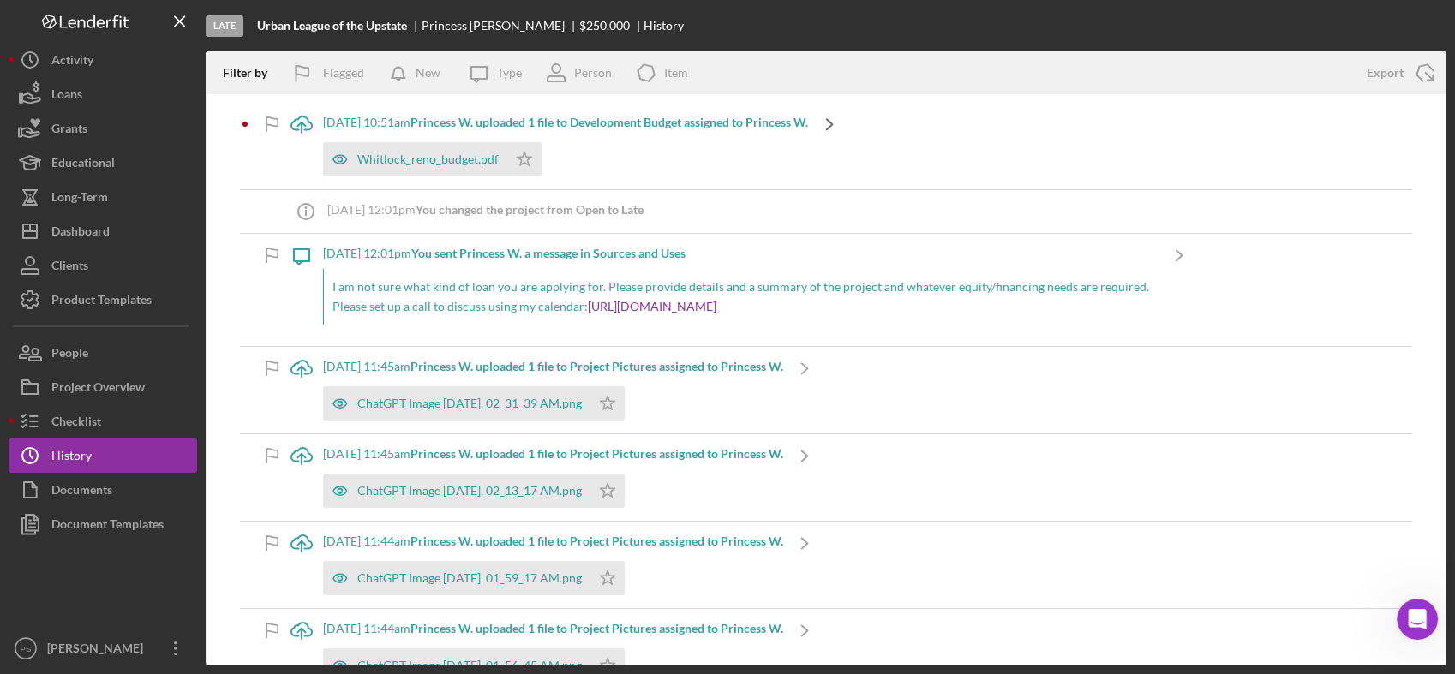
click at [851, 123] on icon "Icon/Navigate" at bounding box center [829, 124] width 43 height 43
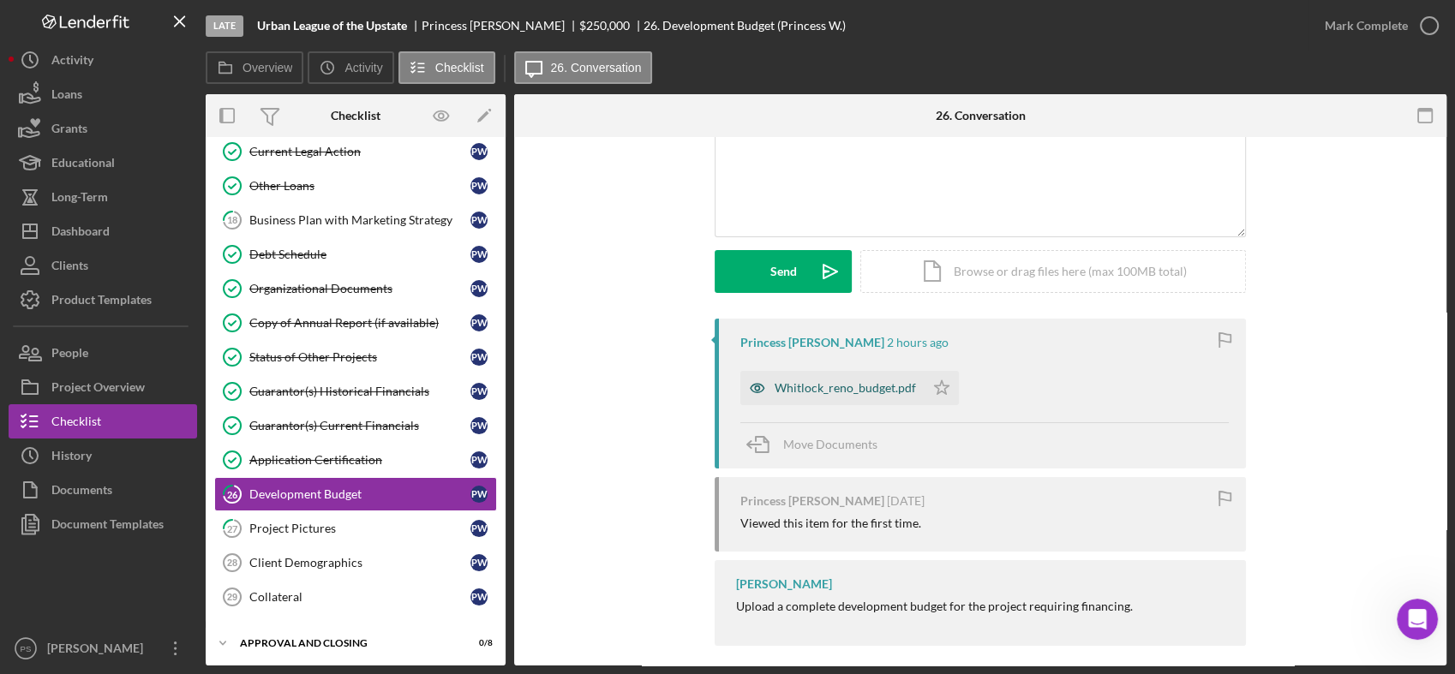
scroll to position [168, 0]
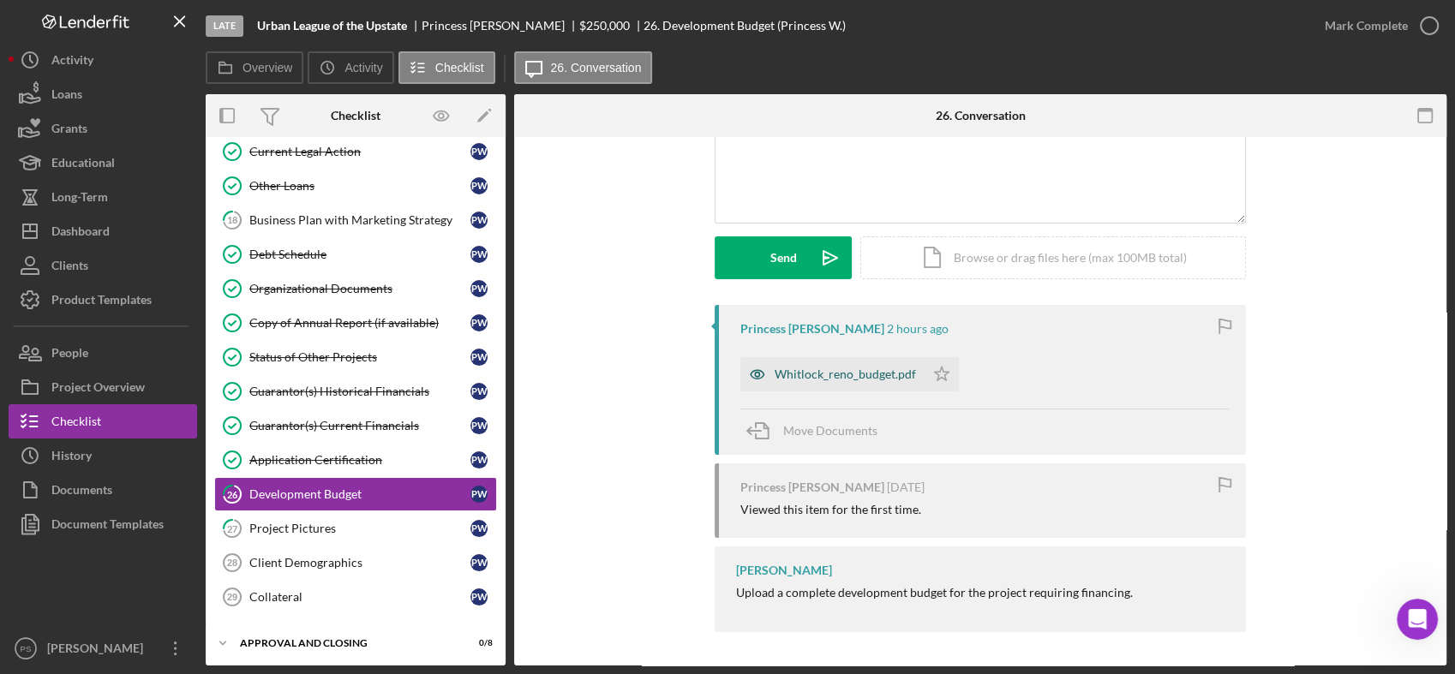
click at [852, 363] on div "Whitlock_reno_budget.pdf" at bounding box center [832, 374] width 184 height 34
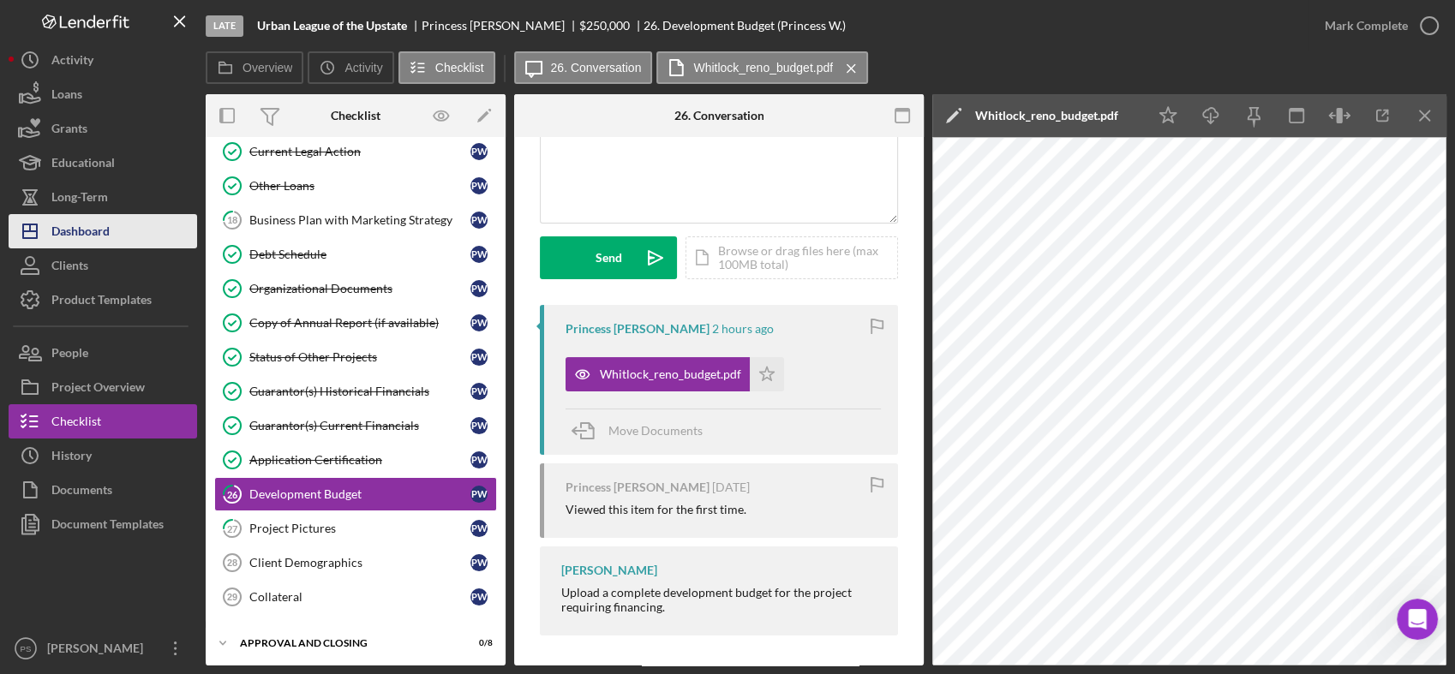
click at [110, 236] on button "Icon/Dashboard Dashboard" at bounding box center [103, 231] width 188 height 34
